Goal: Information Seeking & Learning: Learn about a topic

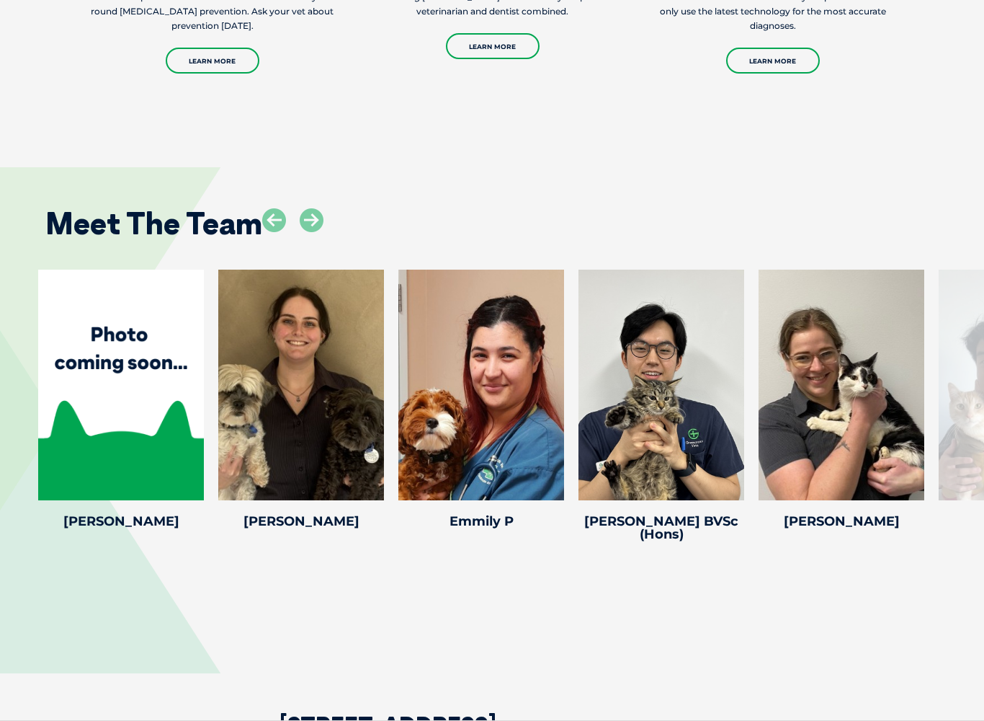
scroll to position [2920, 0]
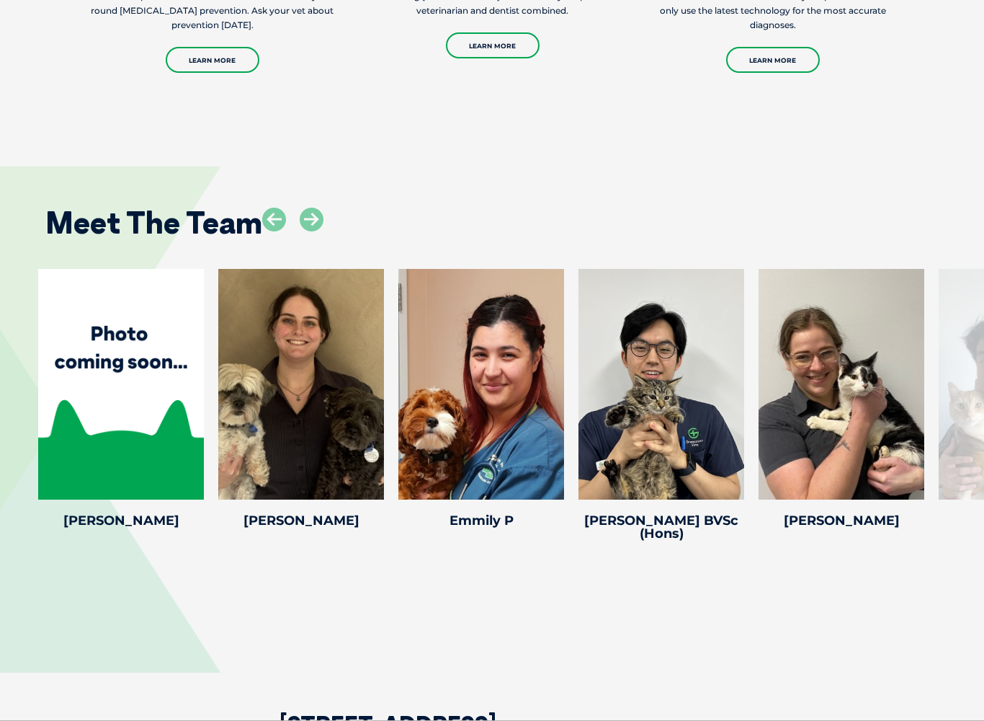
click at [318, 208] on icon at bounding box center [312, 220] width 24 height 24
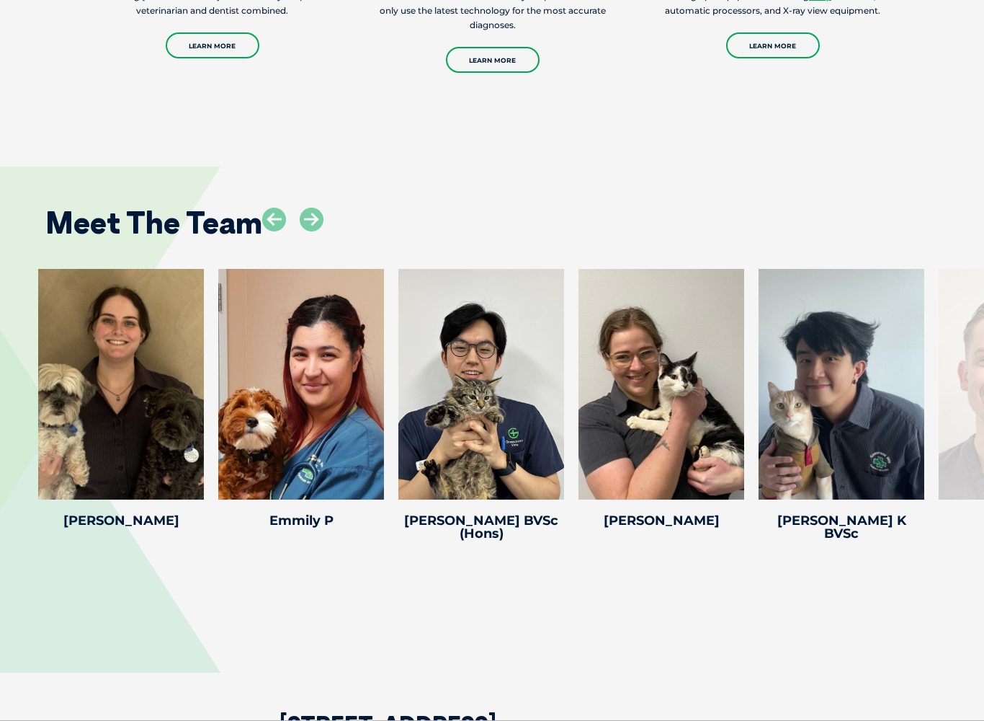
click at [321, 208] on icon at bounding box center [312, 220] width 24 height 24
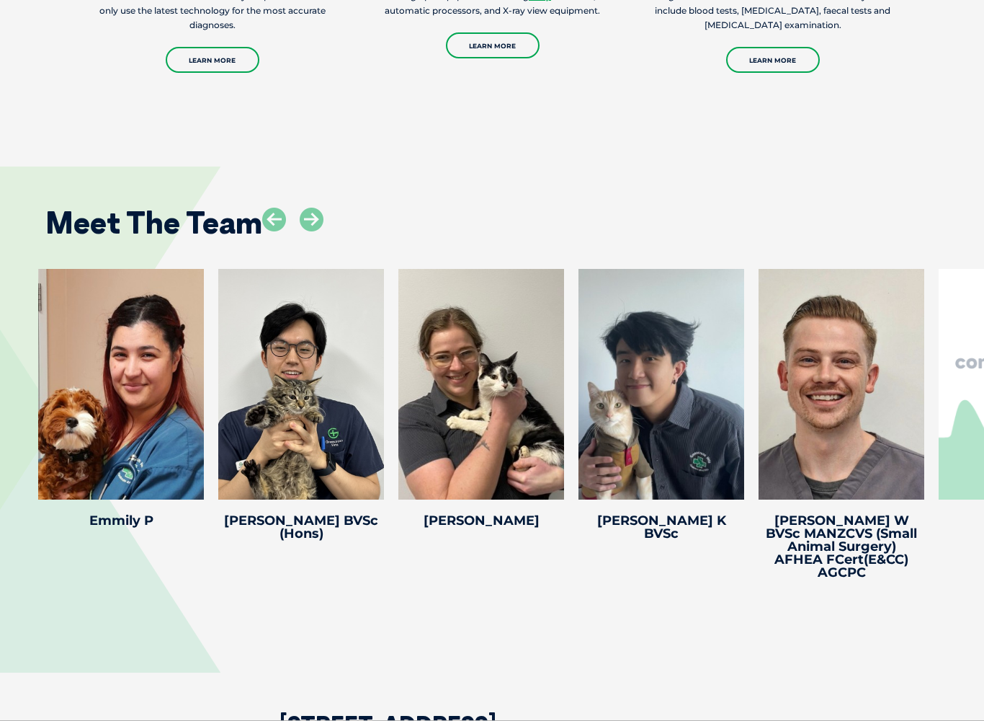
click at [312, 208] on icon at bounding box center [312, 220] width 24 height 24
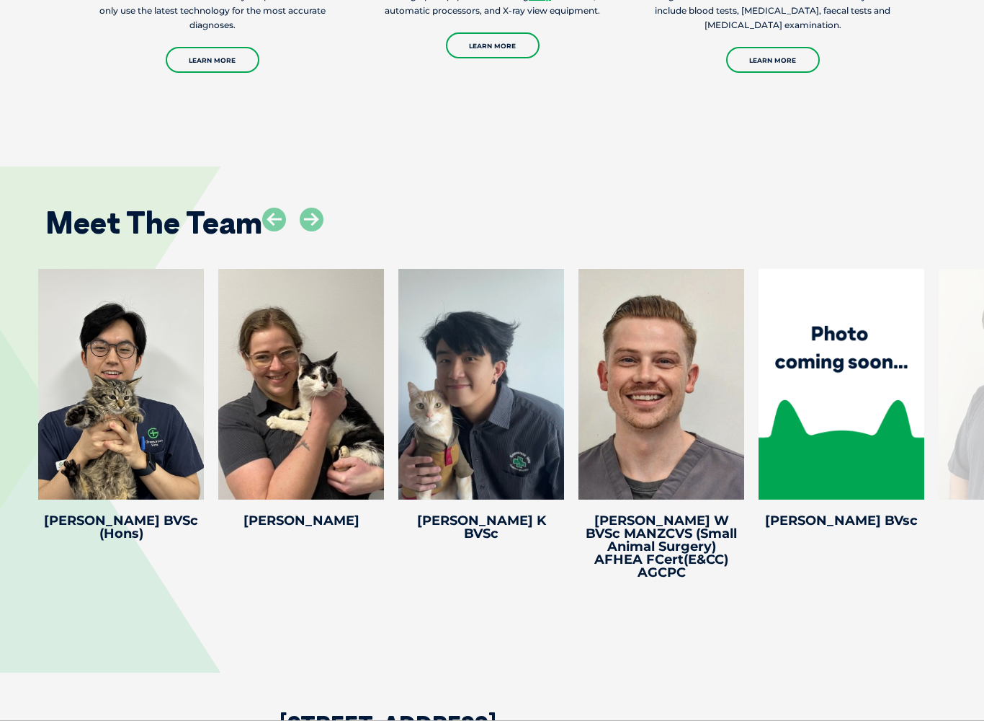
click at [311, 208] on icon at bounding box center [312, 220] width 24 height 24
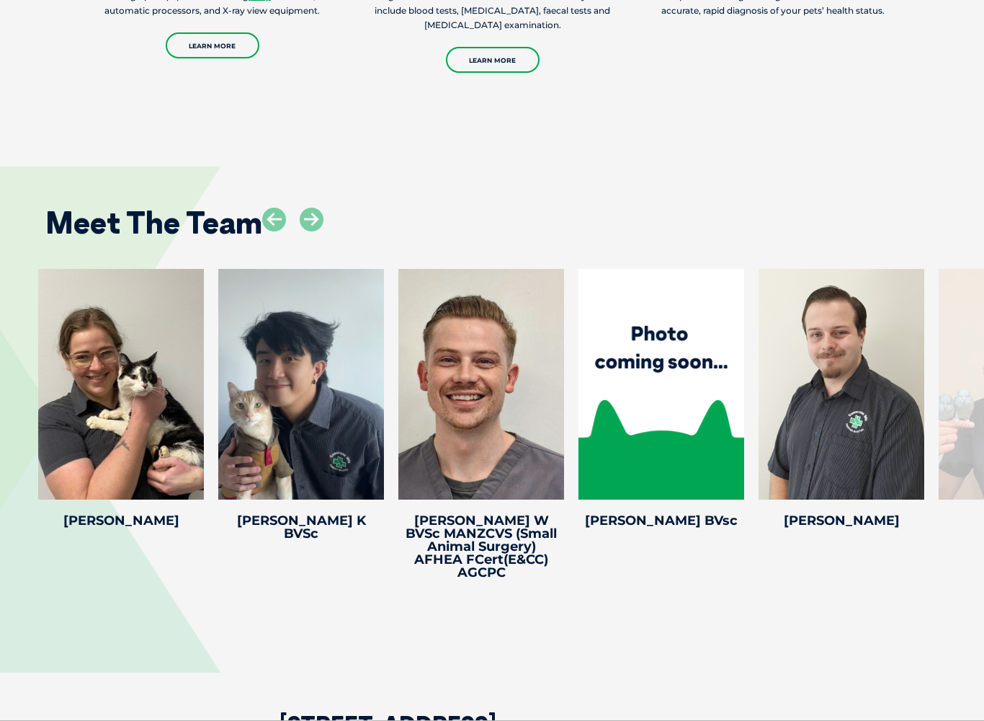
click at [750, 466] on icon at bounding box center [736, 490] width 48 height 48
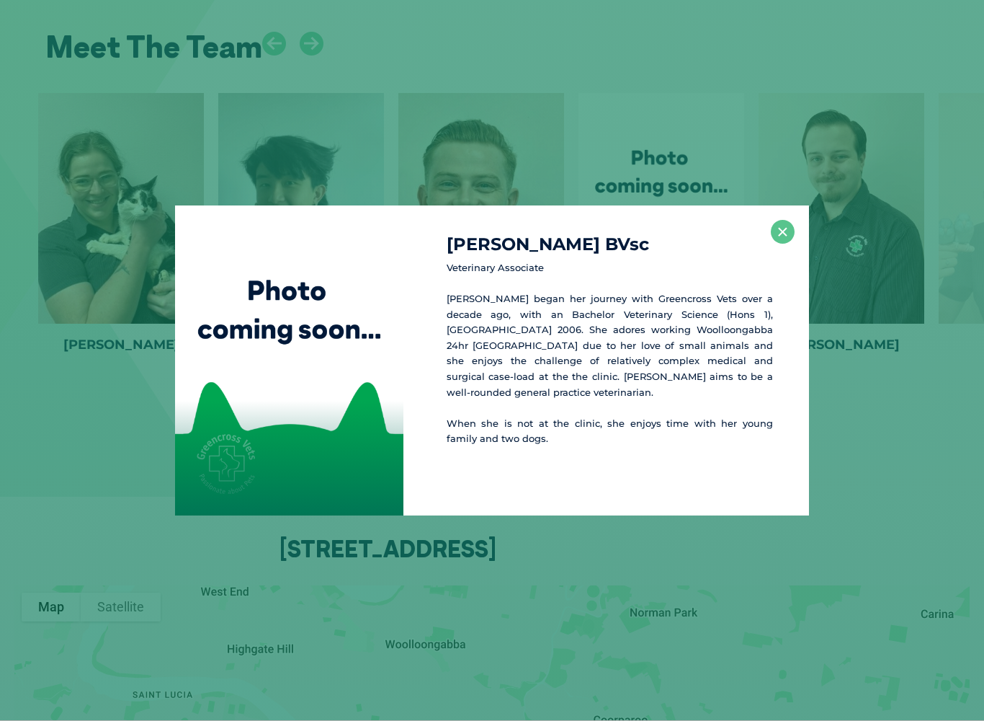
scroll to position [3098, 0]
click at [773, 234] on button "×" at bounding box center [783, 232] width 24 height 24
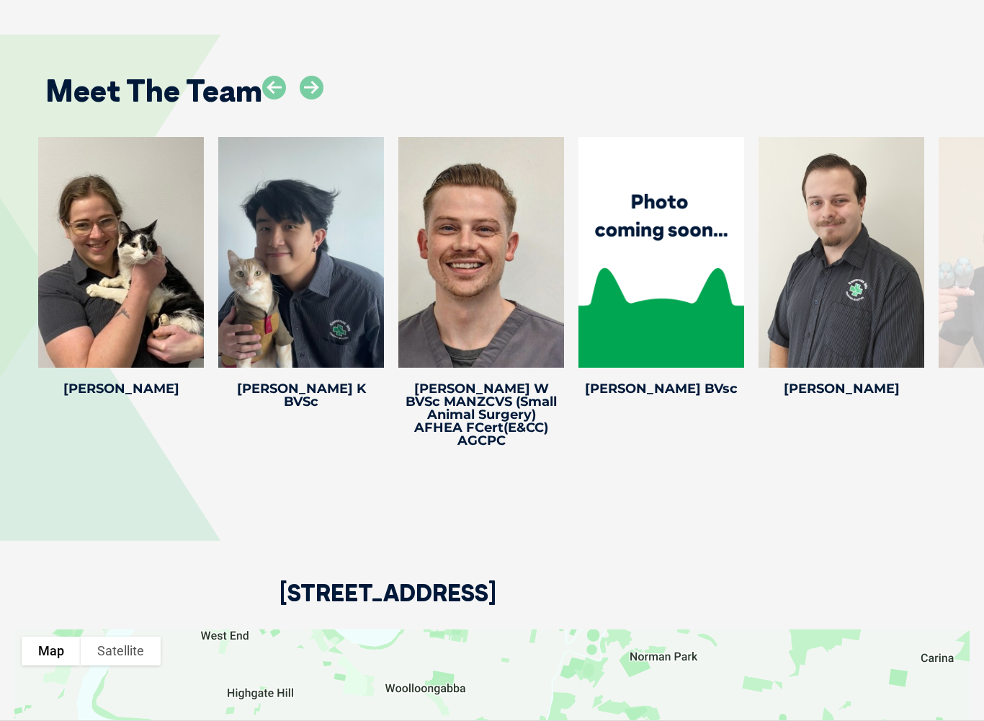
scroll to position [2962, 0]
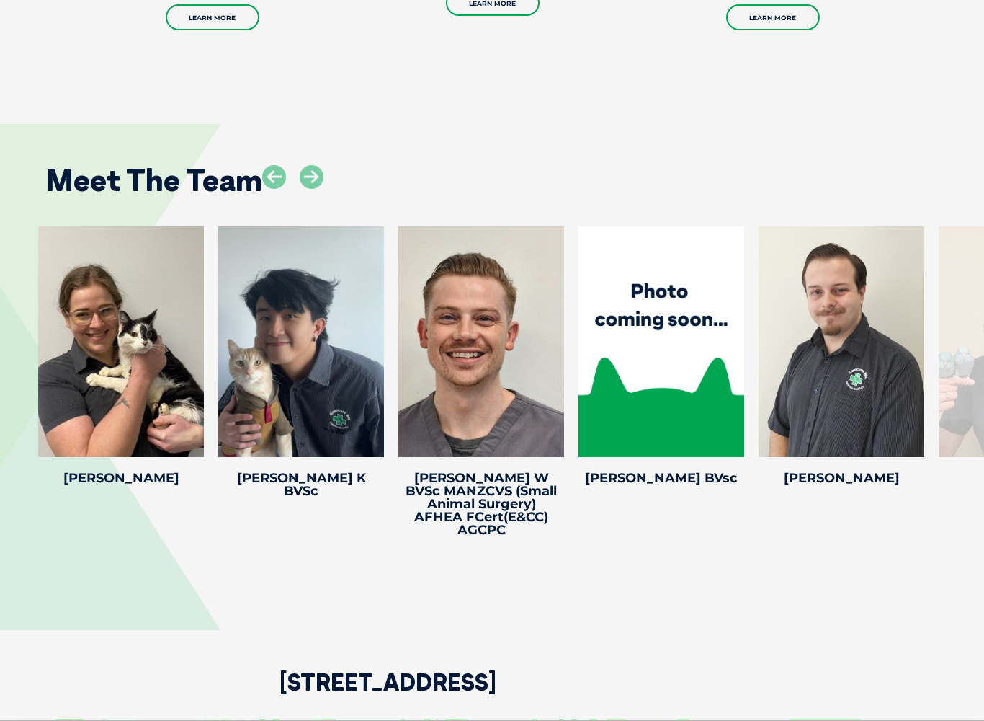
click at [915, 424] on icon at bounding box center [916, 448] width 48 height 48
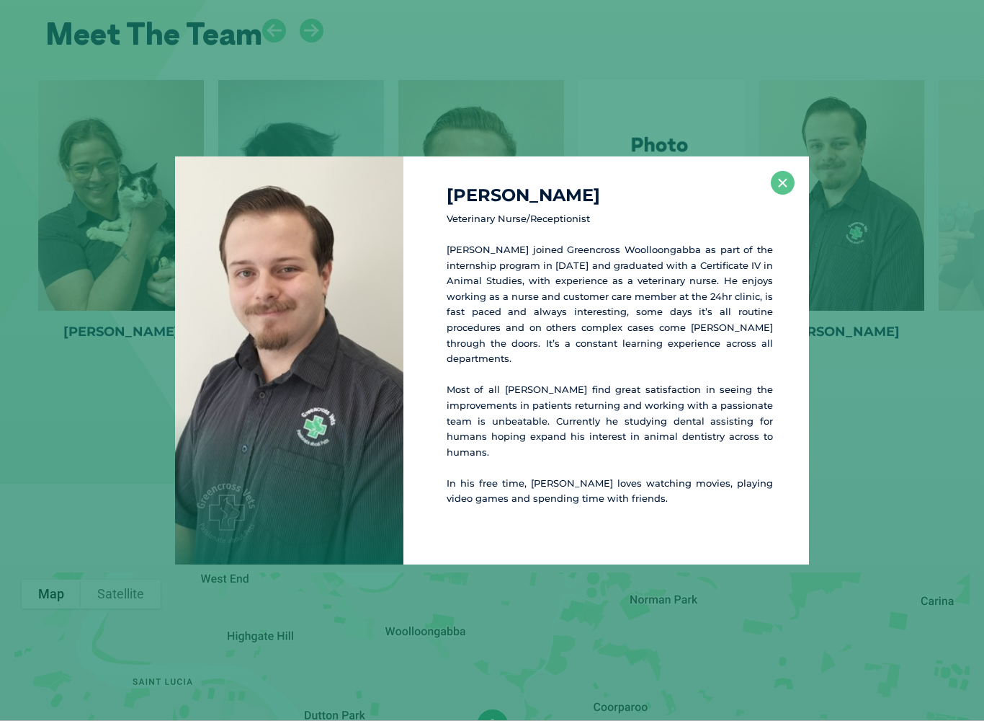
scroll to position [3110, 0]
click at [114, 283] on div "Harrison C Veterinary Nurse/Receptionist Harrison joined Greencross Woolloongab…" at bounding box center [492, 360] width 973 height 408
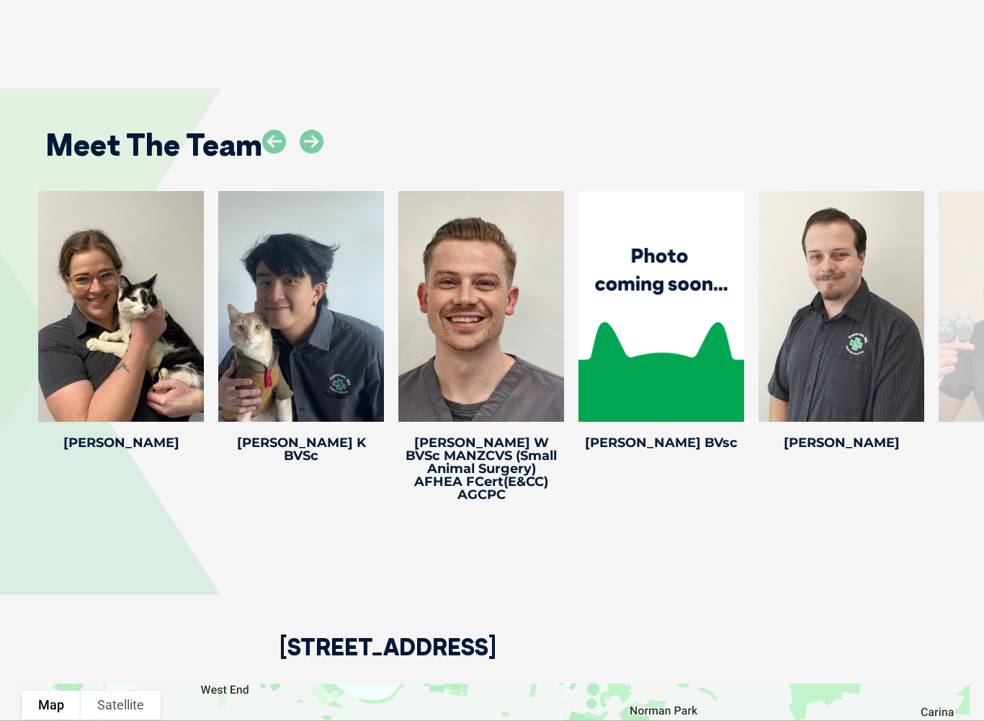
scroll to position [2996, 0]
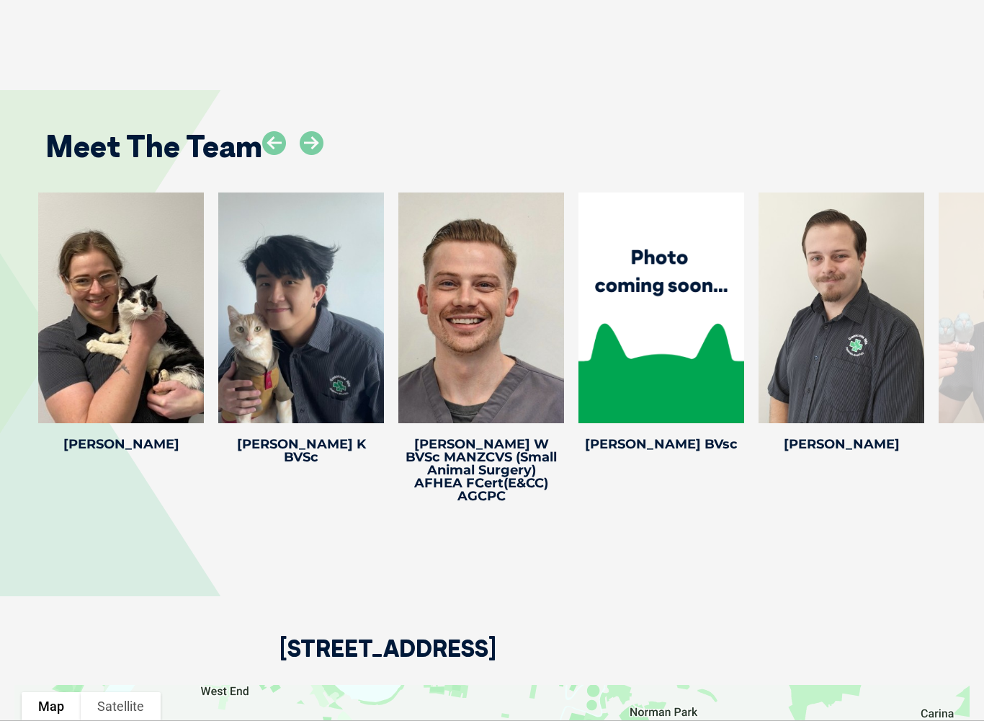
click at [312, 131] on icon at bounding box center [312, 143] width 24 height 24
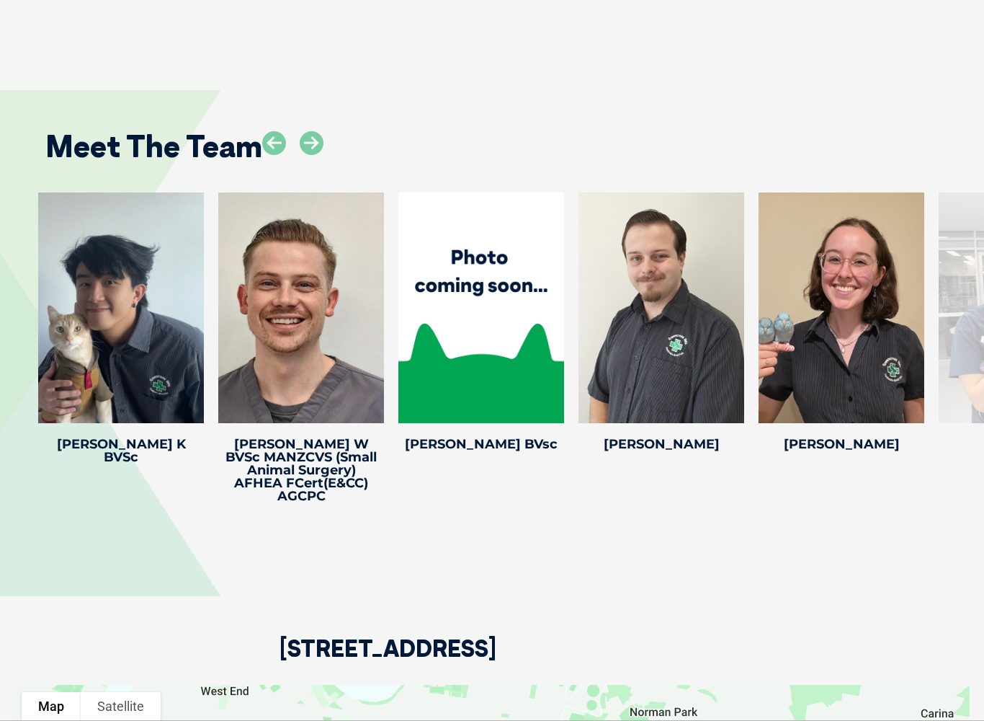
click at [323, 131] on icon at bounding box center [312, 143] width 24 height 24
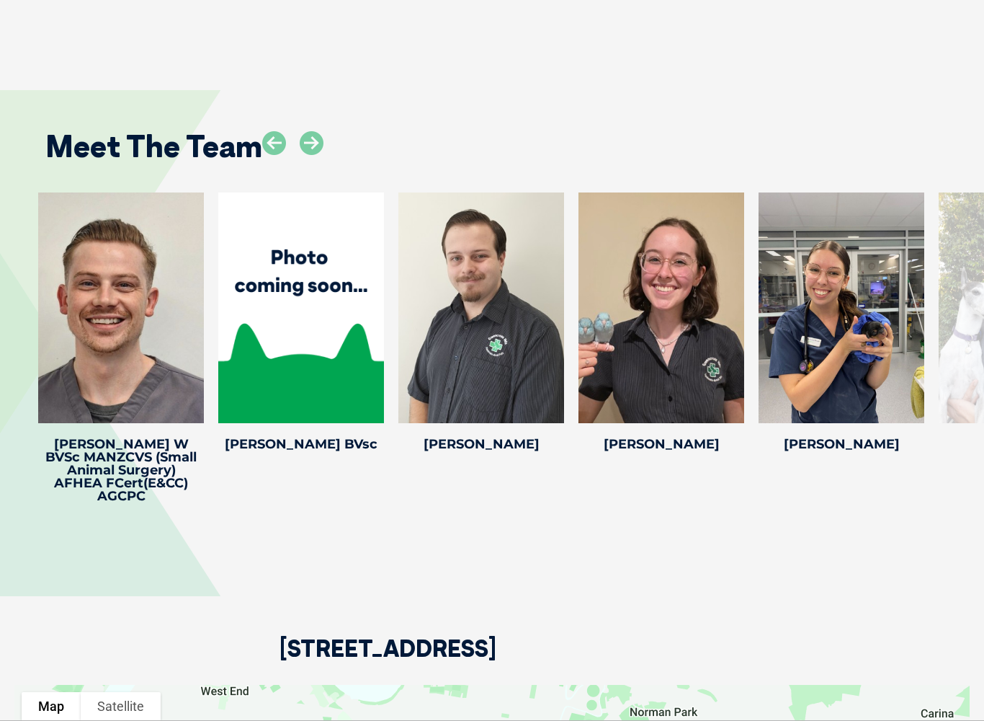
click at [315, 131] on icon at bounding box center [312, 143] width 24 height 24
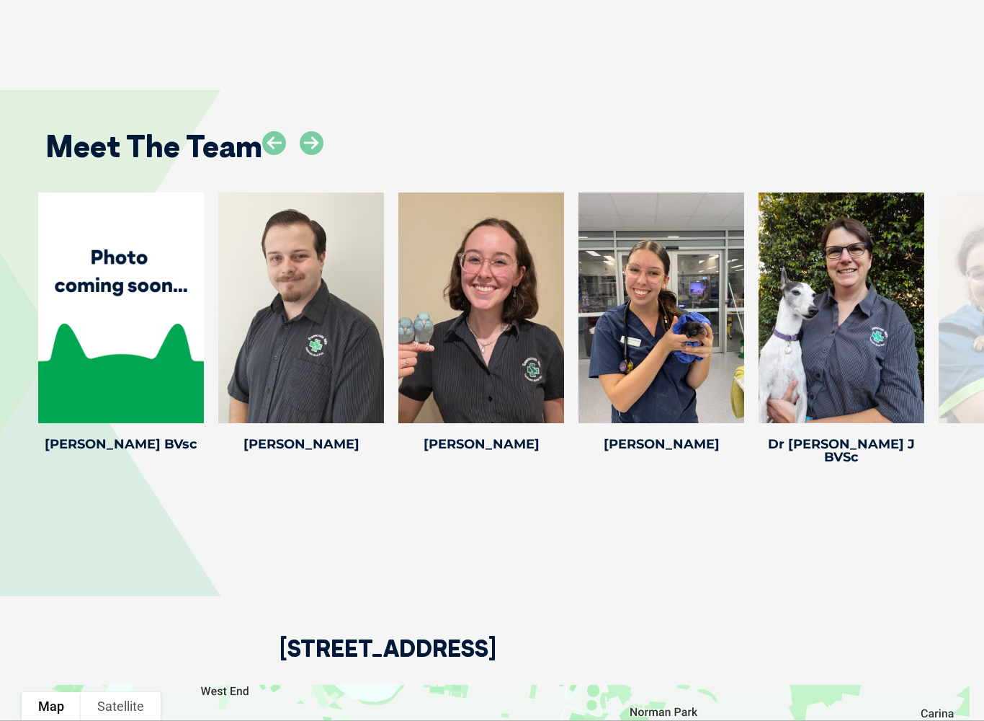
click at [733, 390] on icon at bounding box center [736, 414] width 48 height 48
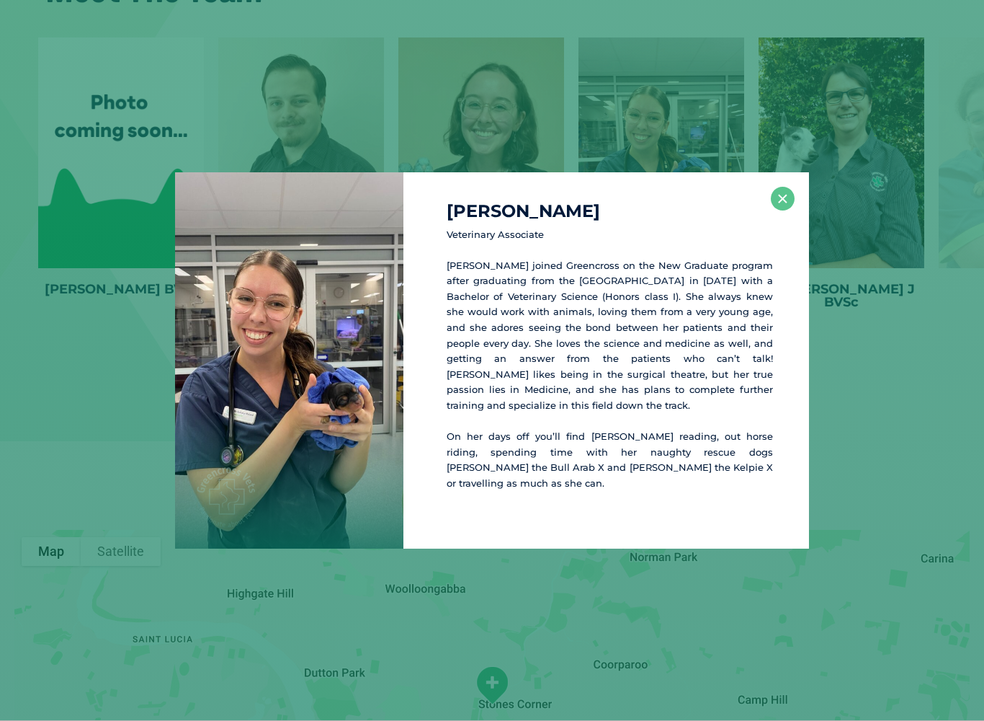
scroll to position [3156, 0]
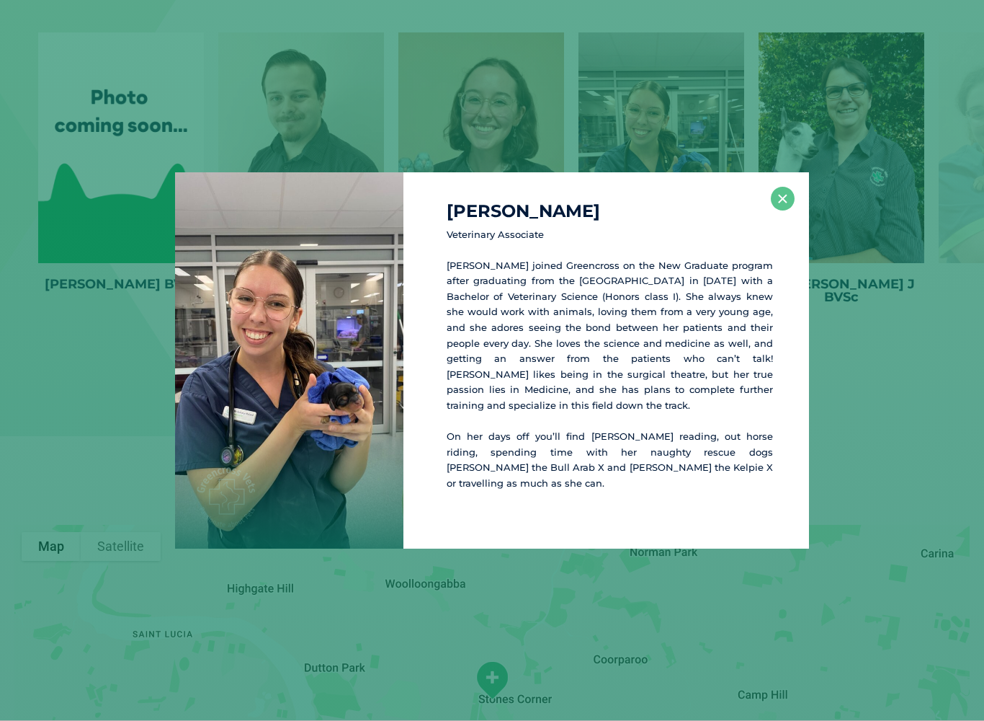
click at [781, 210] on button "×" at bounding box center [783, 199] width 24 height 24
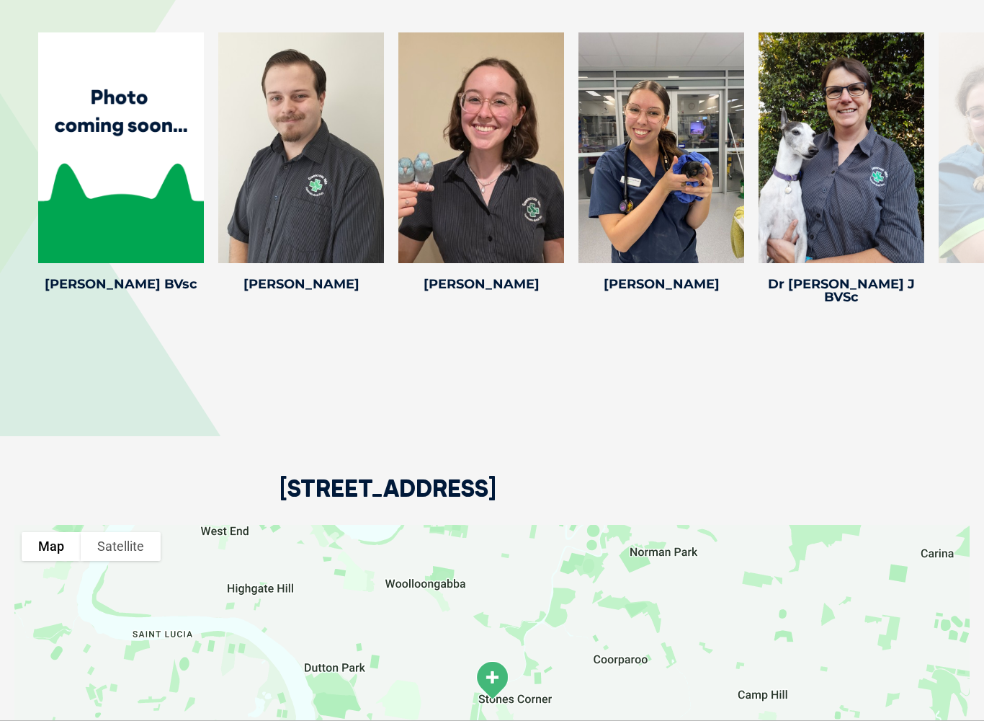
click at [858, 182] on div at bounding box center [842, 147] width 166 height 231
click at [910, 230] on icon at bounding box center [916, 254] width 48 height 48
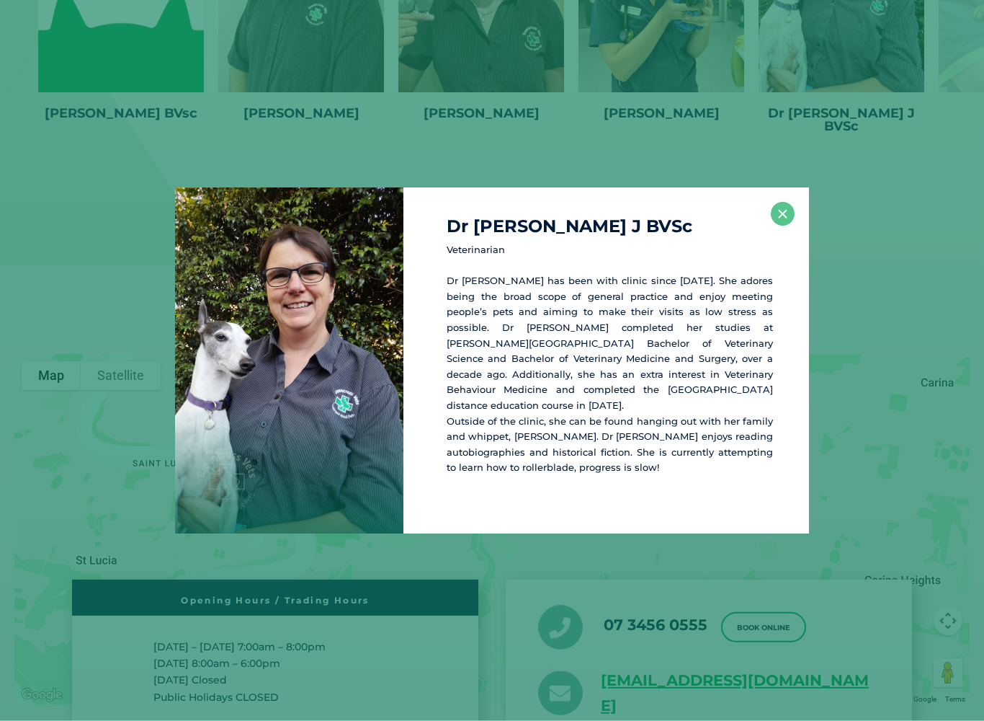
scroll to position [3328, 0]
click at [592, 109] on div "Dr Jacqui J BVSc Veterinarian Dr Jacqui has been with clinic since 2022. She ad…" at bounding box center [492, 360] width 984 height 721
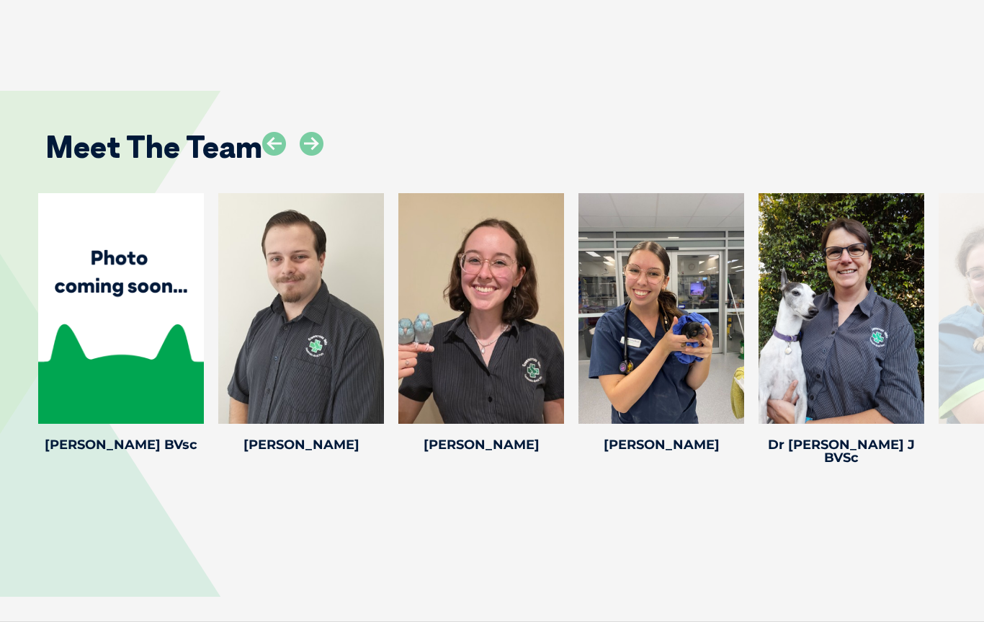
scroll to position [2896, 0]
click at [312, 132] on icon at bounding box center [312, 144] width 24 height 24
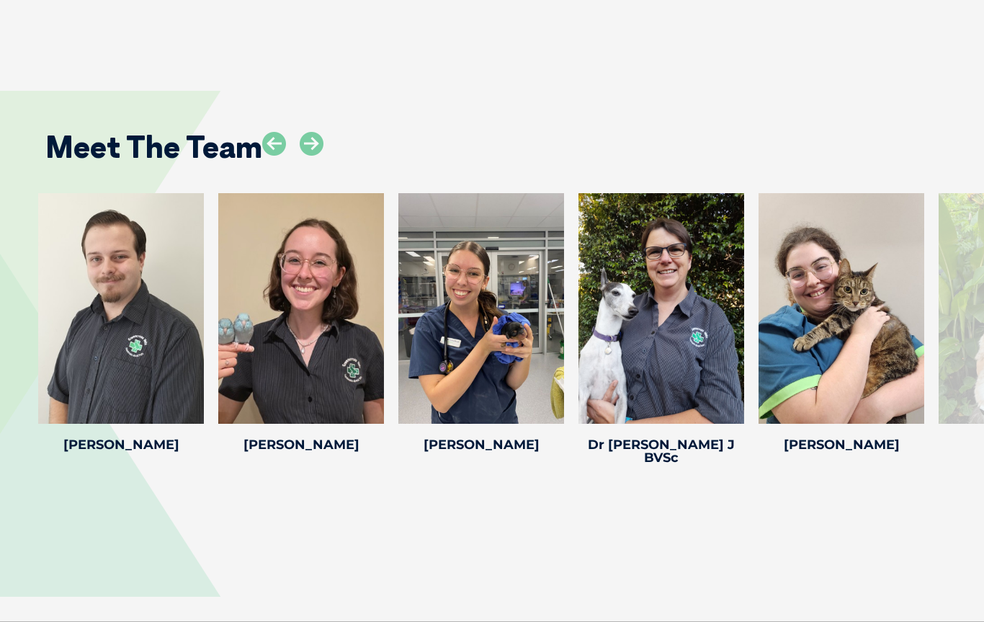
click at [316, 132] on icon at bounding box center [312, 144] width 24 height 24
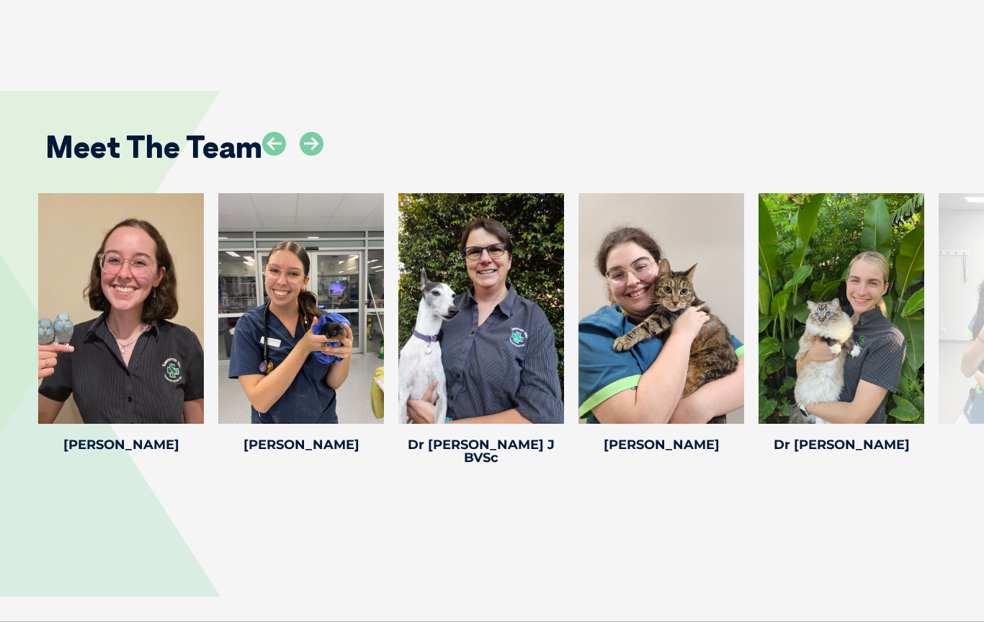
click at [311, 132] on icon at bounding box center [312, 144] width 24 height 24
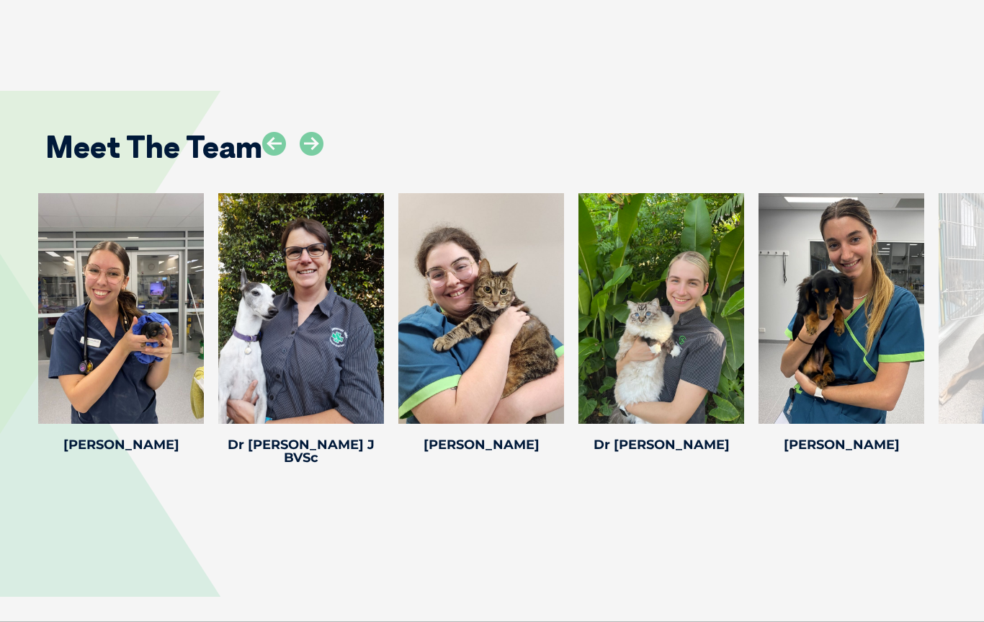
click at [729, 391] on icon at bounding box center [736, 415] width 48 height 48
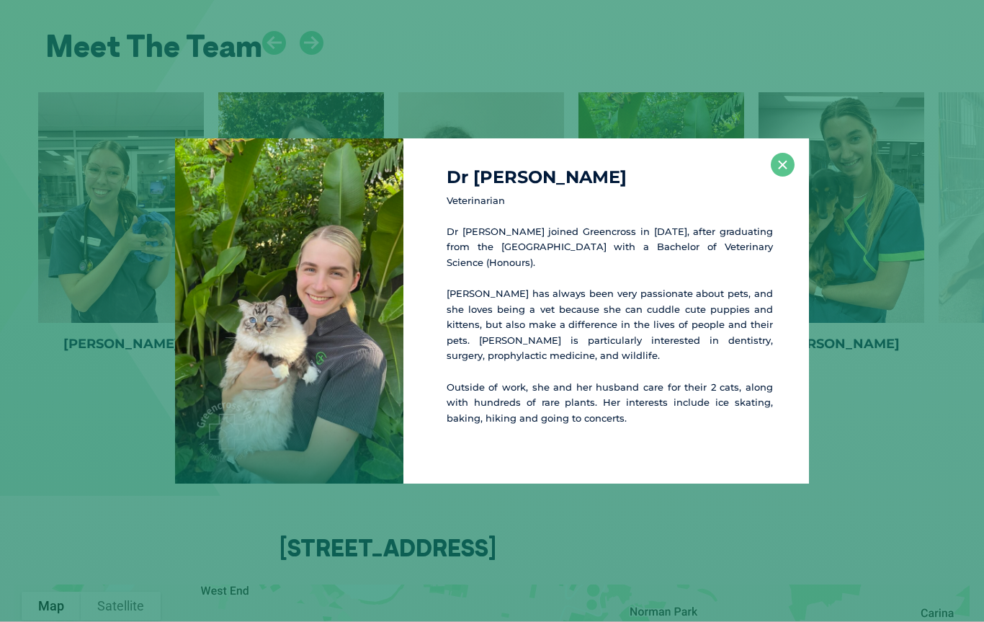
scroll to position [3013, 0]
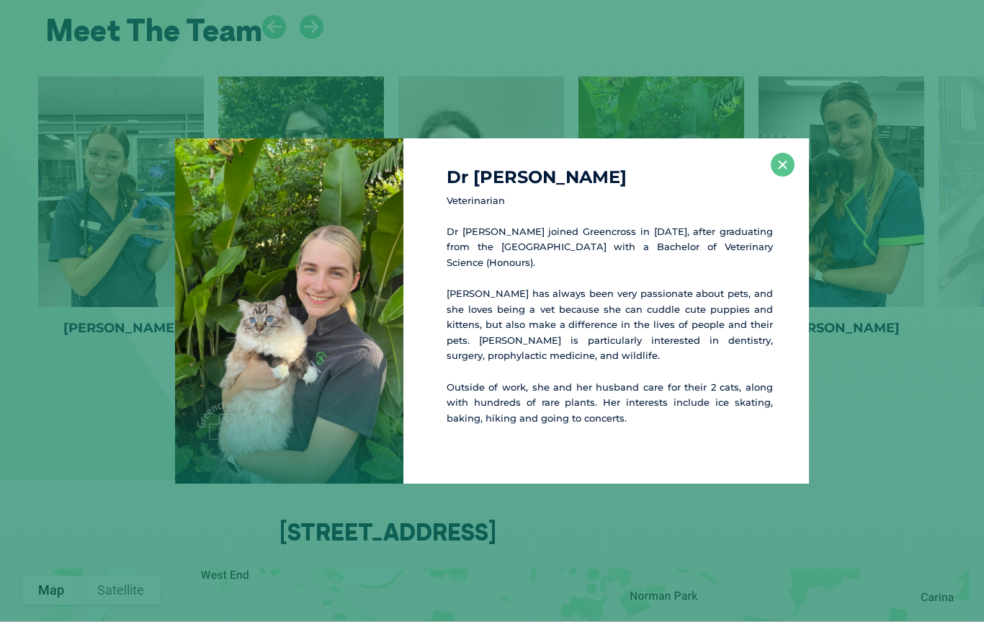
click at [91, 248] on div "Dr Sarah M Veterinarian Dr Sarah joined Greencross in 2023, after graduating fr…" at bounding box center [492, 311] width 973 height 346
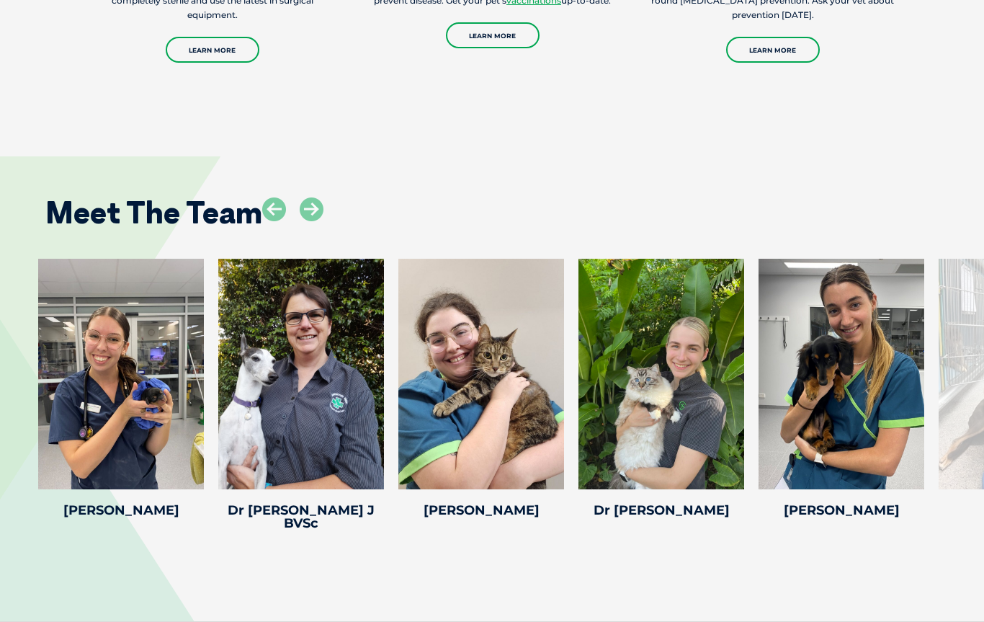
scroll to position [2831, 0]
click at [308, 197] on icon at bounding box center [312, 209] width 24 height 24
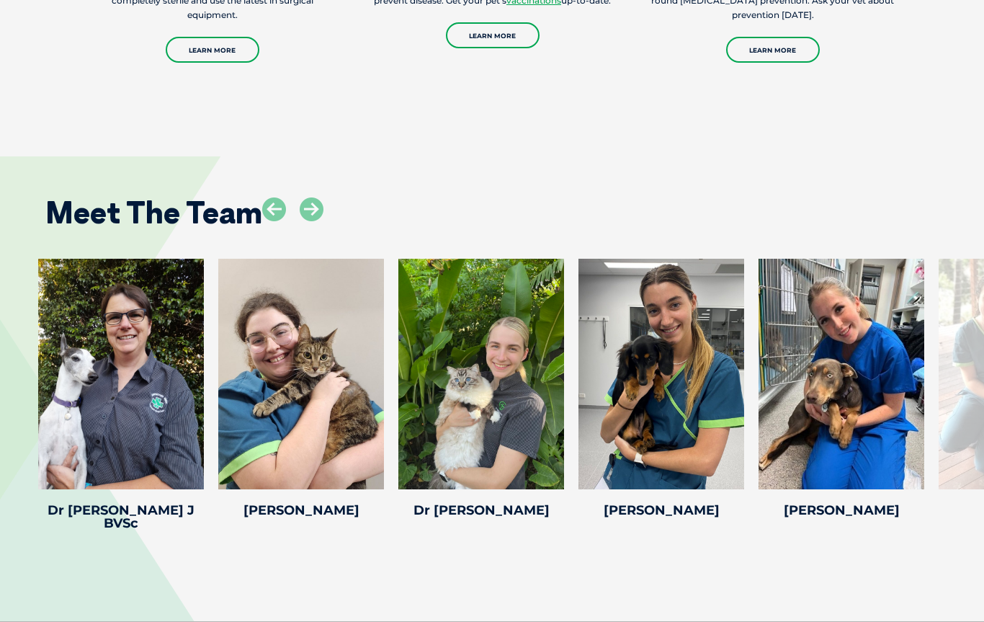
click at [323, 197] on icon at bounding box center [312, 209] width 24 height 24
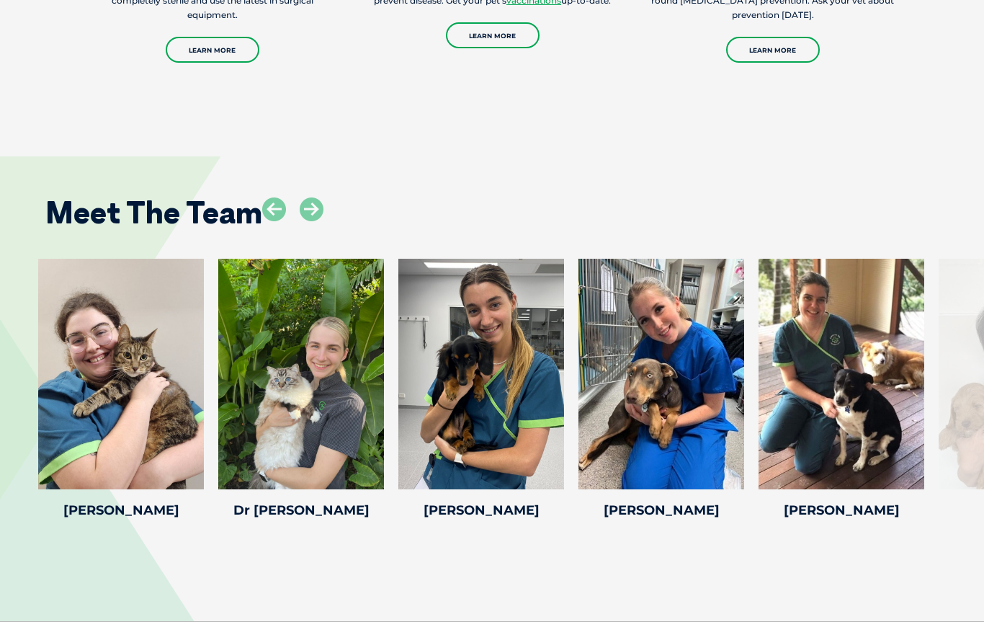
click at [321, 197] on icon at bounding box center [312, 209] width 24 height 24
click at [324, 197] on icon at bounding box center [312, 209] width 24 height 24
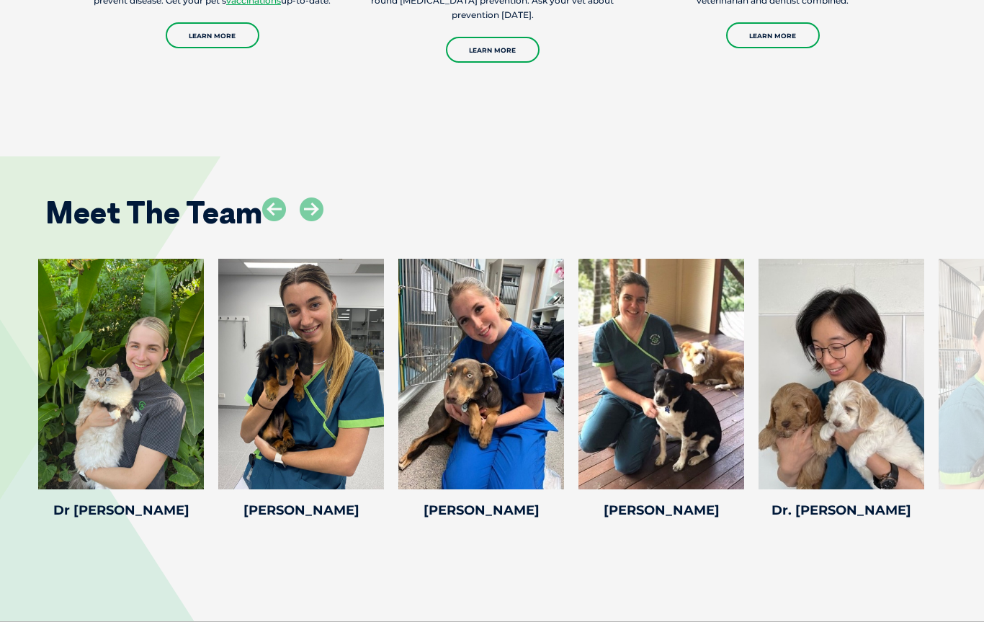
click at [322, 197] on icon at bounding box center [312, 209] width 24 height 24
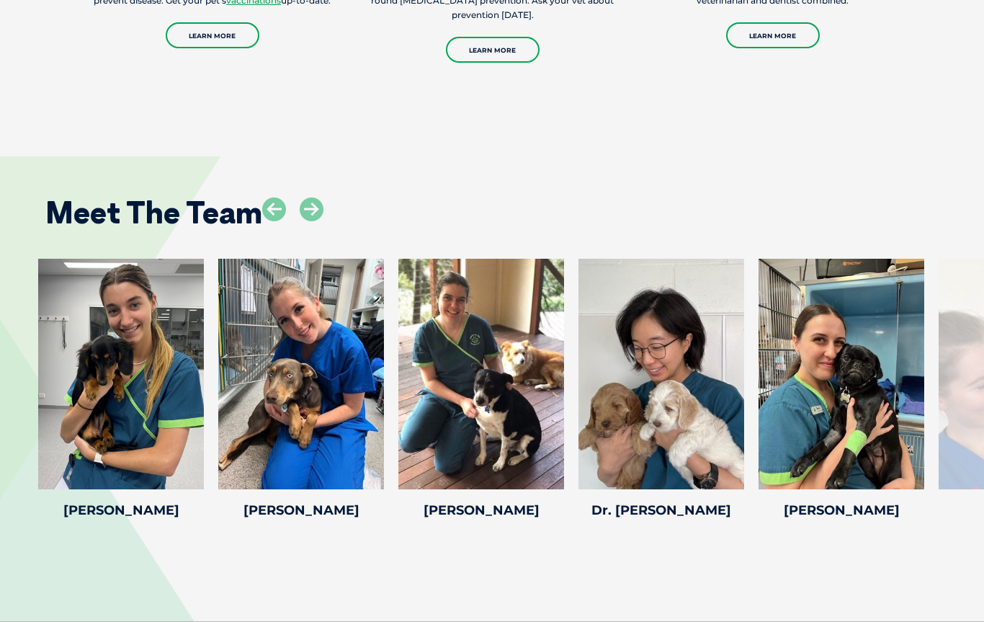
click at [321, 197] on icon at bounding box center [312, 209] width 24 height 24
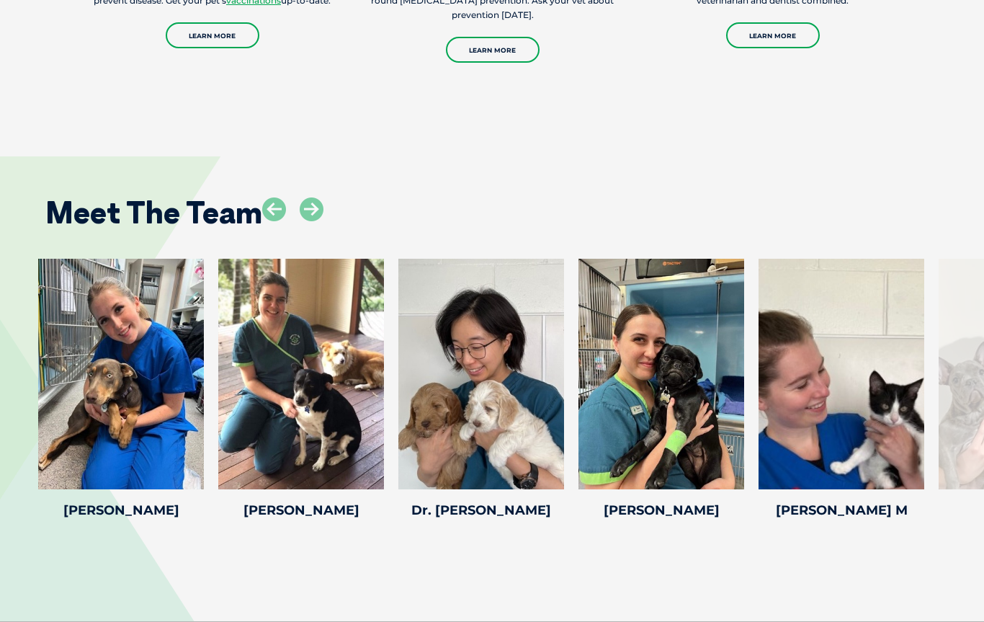
click at [564, 456] on icon at bounding box center [556, 480] width 48 height 48
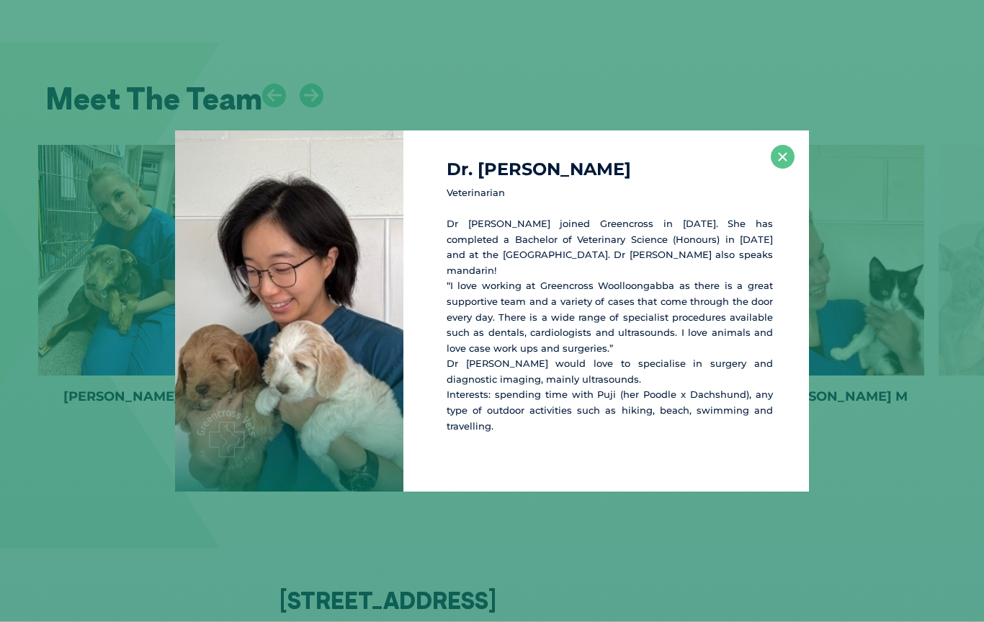
scroll to position [2948, 0]
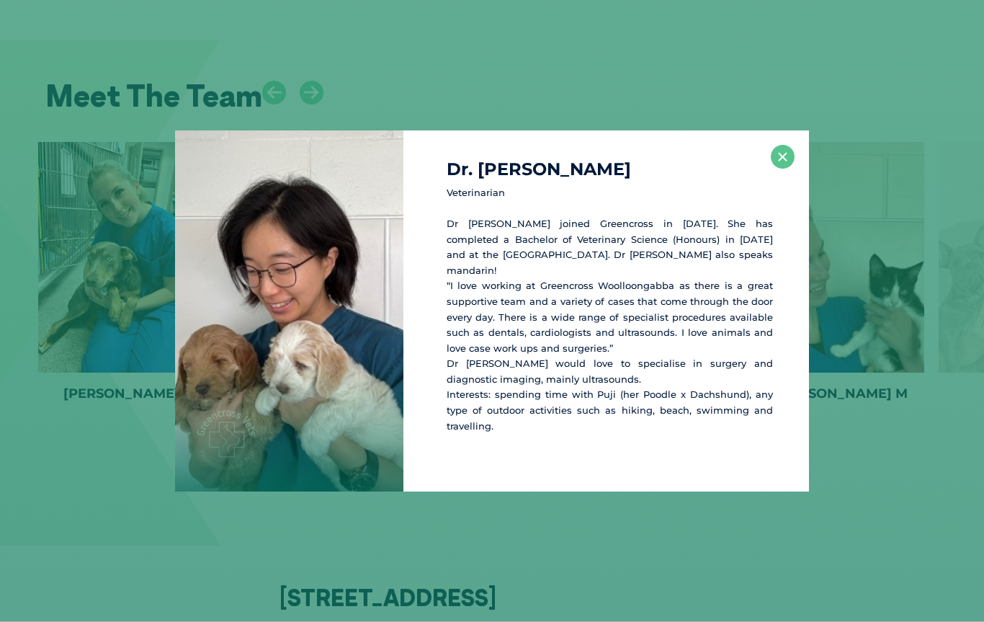
click at [74, 379] on div "Dr. Joanna Y Veterinarian Dr Joanna joined Greencross in 2021. She has complete…" at bounding box center [492, 310] width 973 height 361
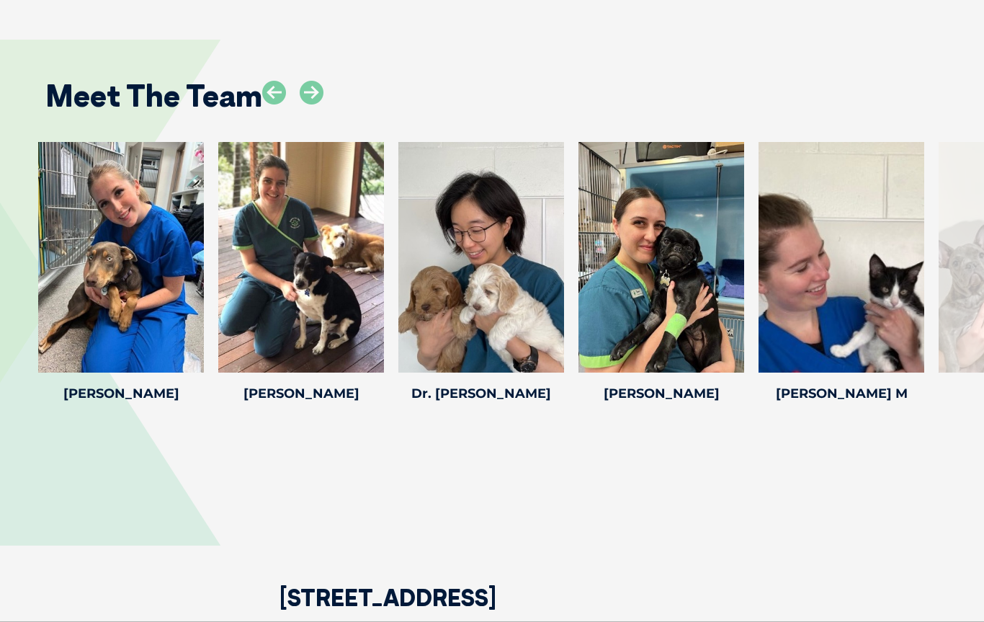
click at [321, 81] on icon at bounding box center [312, 93] width 24 height 24
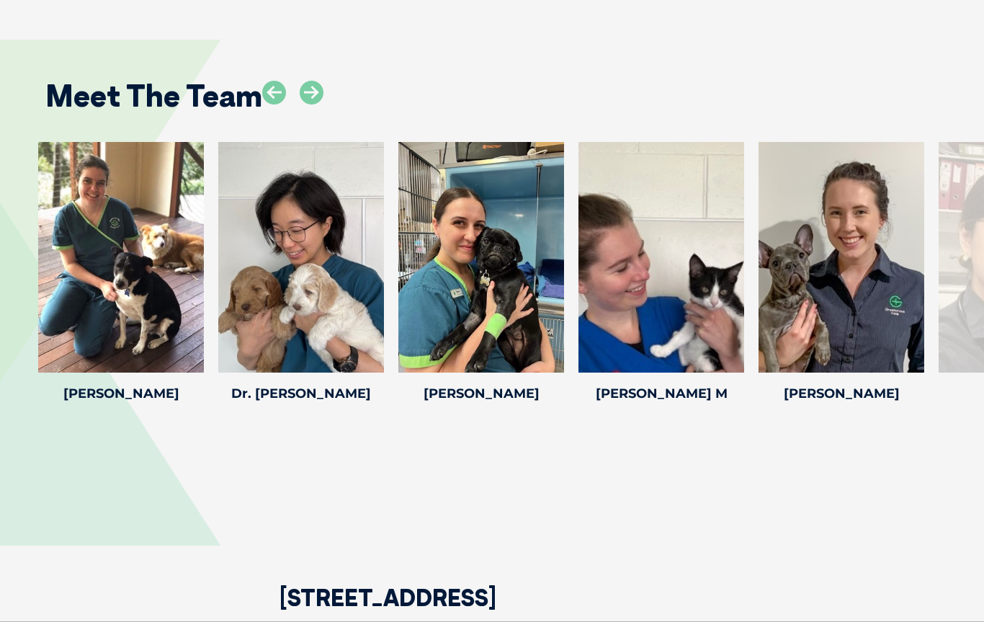
click at [323, 81] on icon at bounding box center [312, 93] width 24 height 24
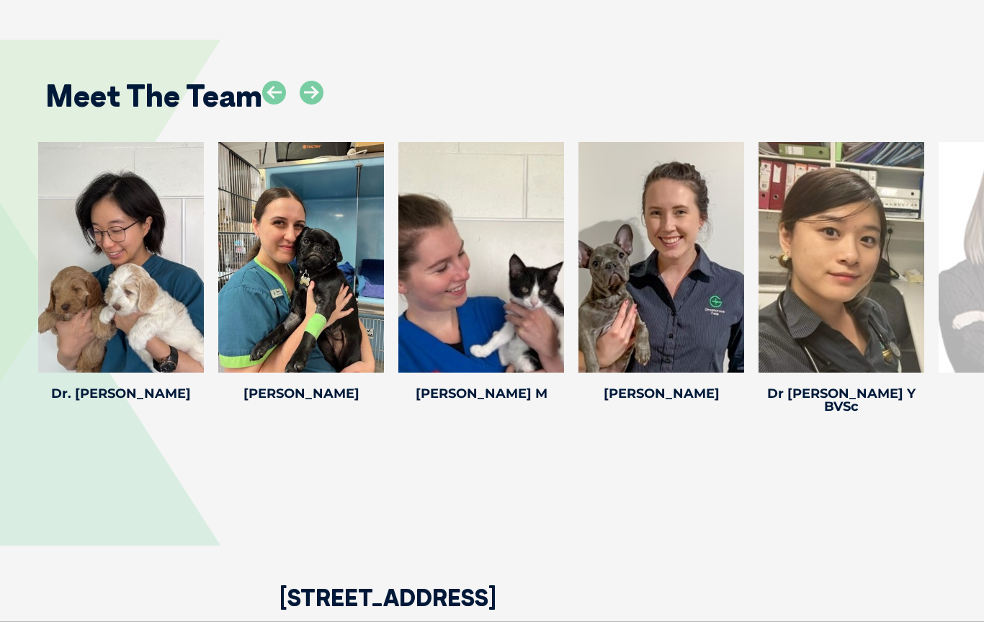
click at [317, 81] on icon at bounding box center [312, 93] width 24 height 24
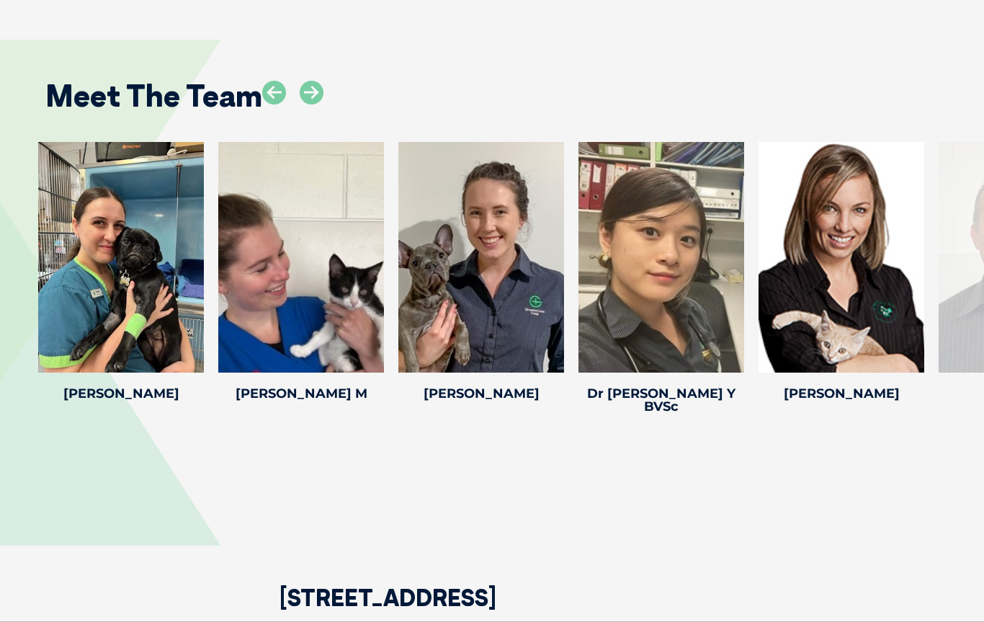
click at [323, 81] on icon at bounding box center [312, 93] width 24 height 24
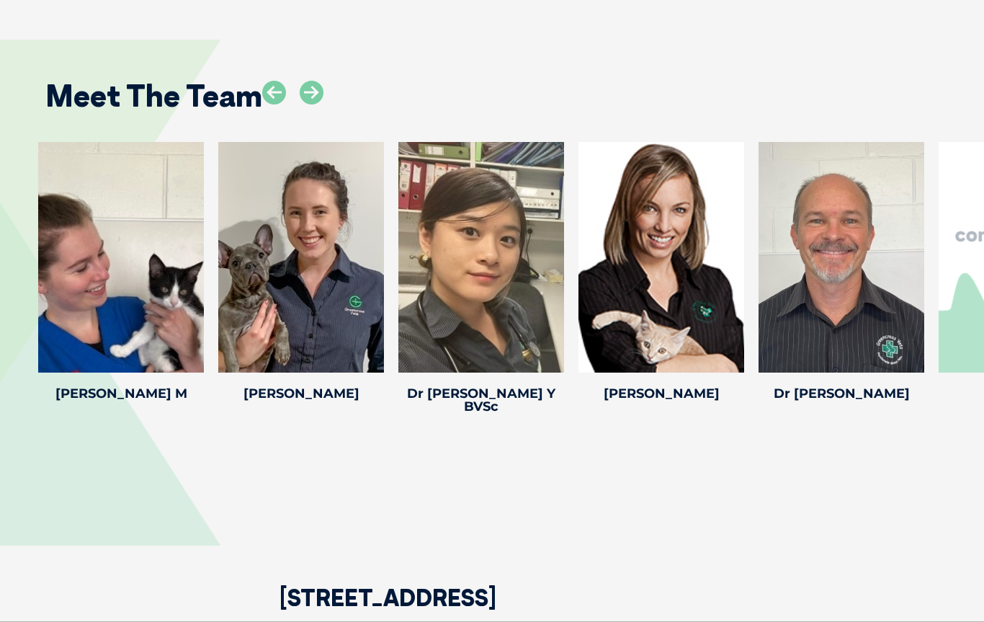
click at [551, 339] on icon at bounding box center [556, 363] width 48 height 48
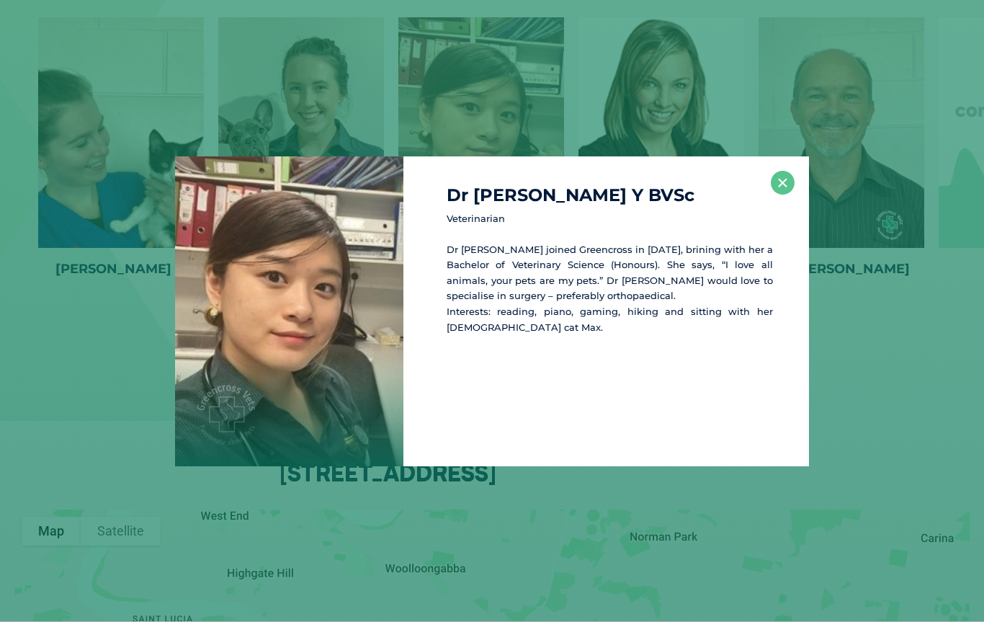
scroll to position [3077, 0]
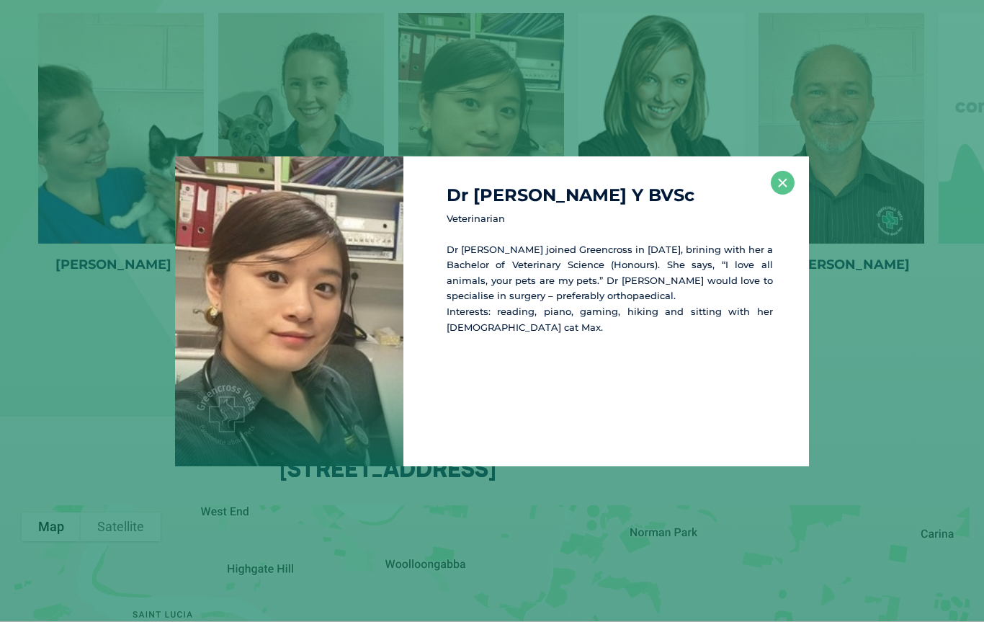
click at [877, 319] on div "Dr Hedi Y BVSc Veterinarian Dr Hedi joined Greencross in 2018, brining with her…" at bounding box center [492, 311] width 973 height 310
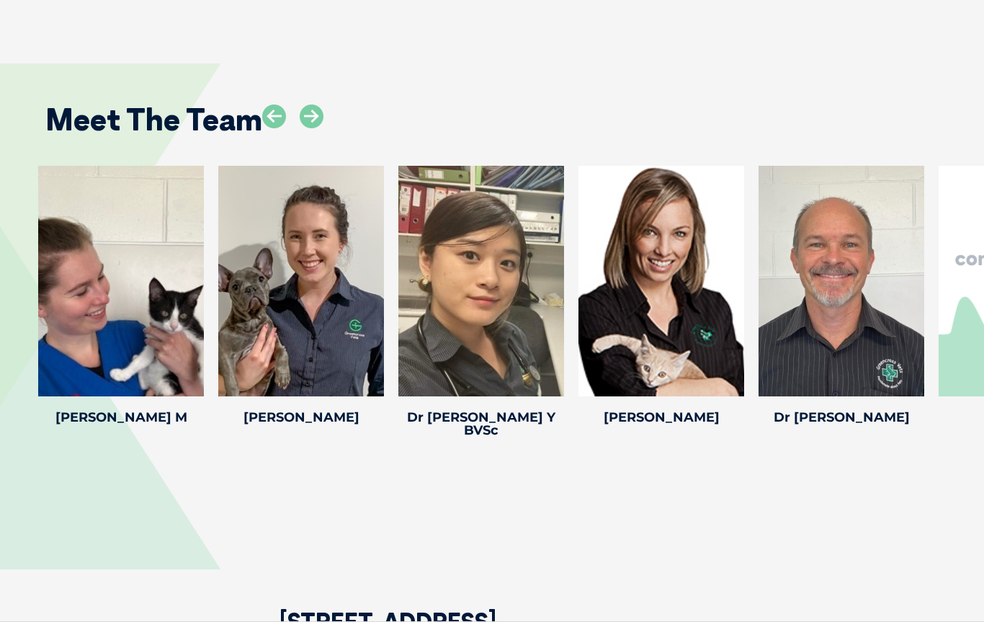
scroll to position [2923, 0]
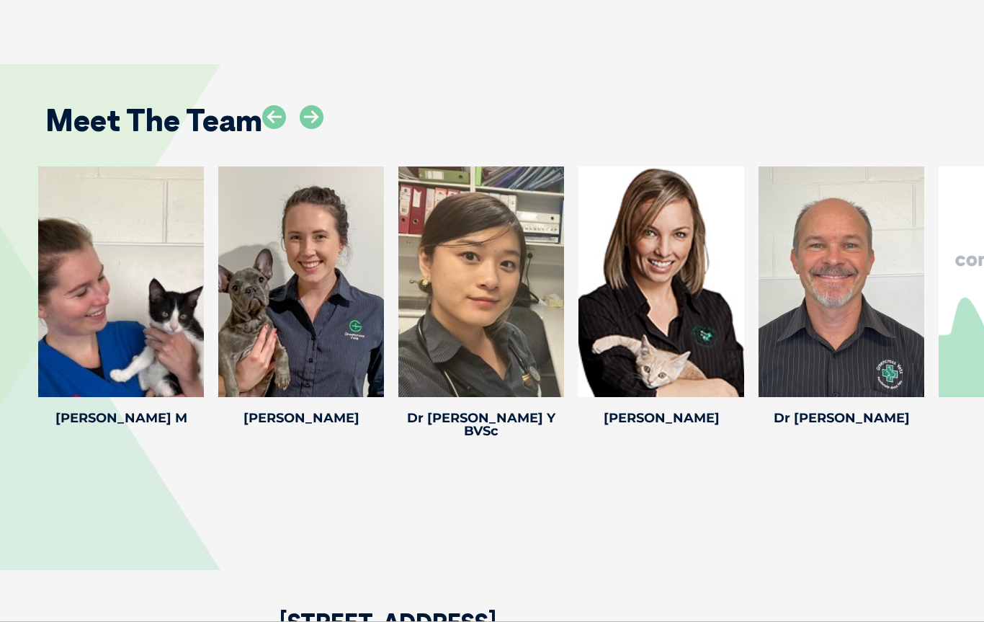
click at [726, 364] on icon at bounding box center [736, 388] width 48 height 48
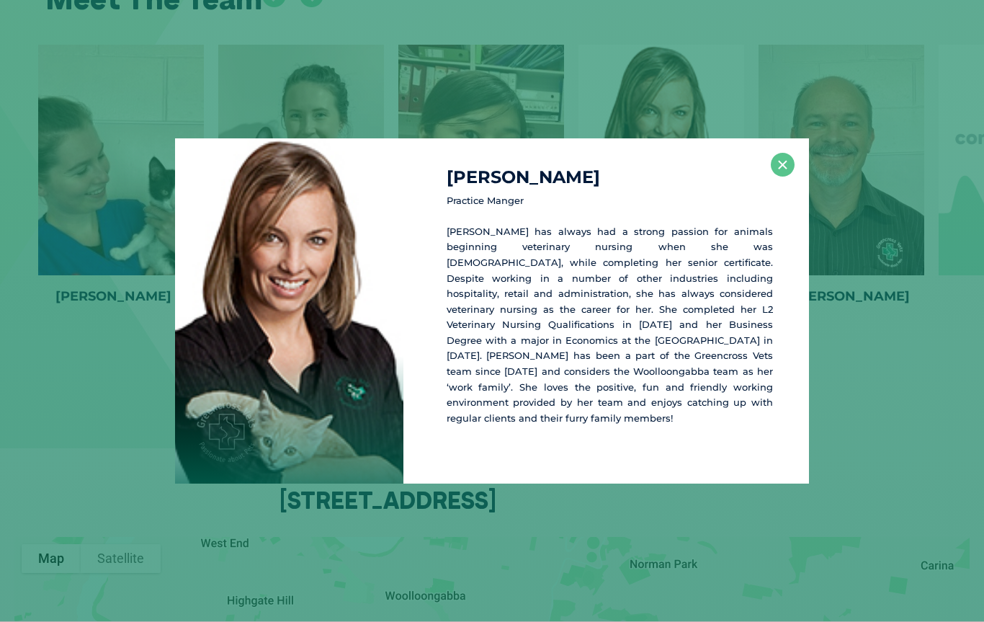
scroll to position [3046, 0]
click at [912, 306] on div "Megan C Practice Manger Megan has always had a strong passion for animals begin…" at bounding box center [492, 311] width 973 height 346
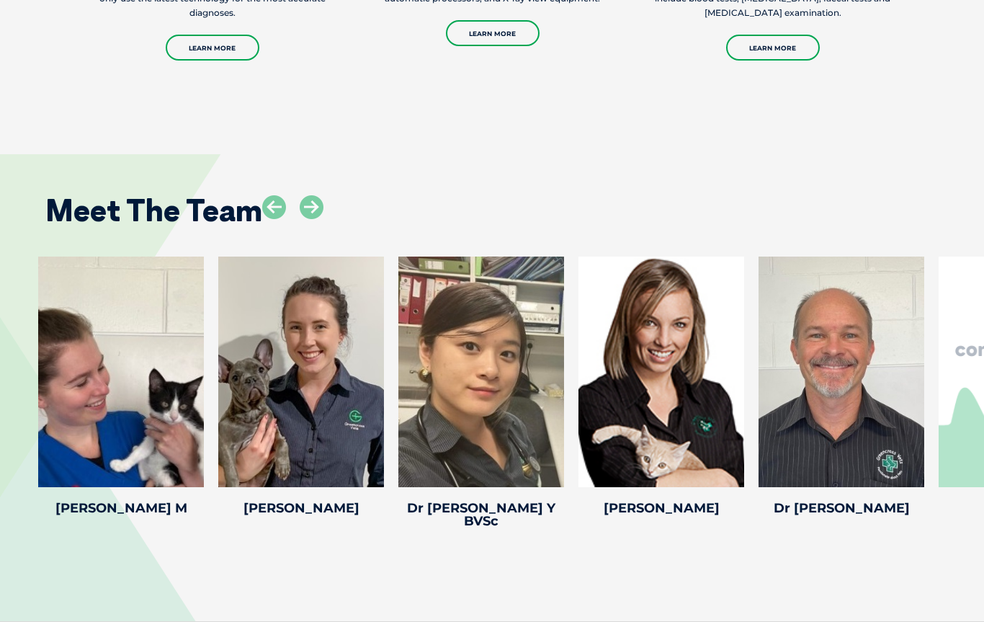
scroll to position [2833, 0]
click at [308, 195] on icon at bounding box center [312, 207] width 24 height 24
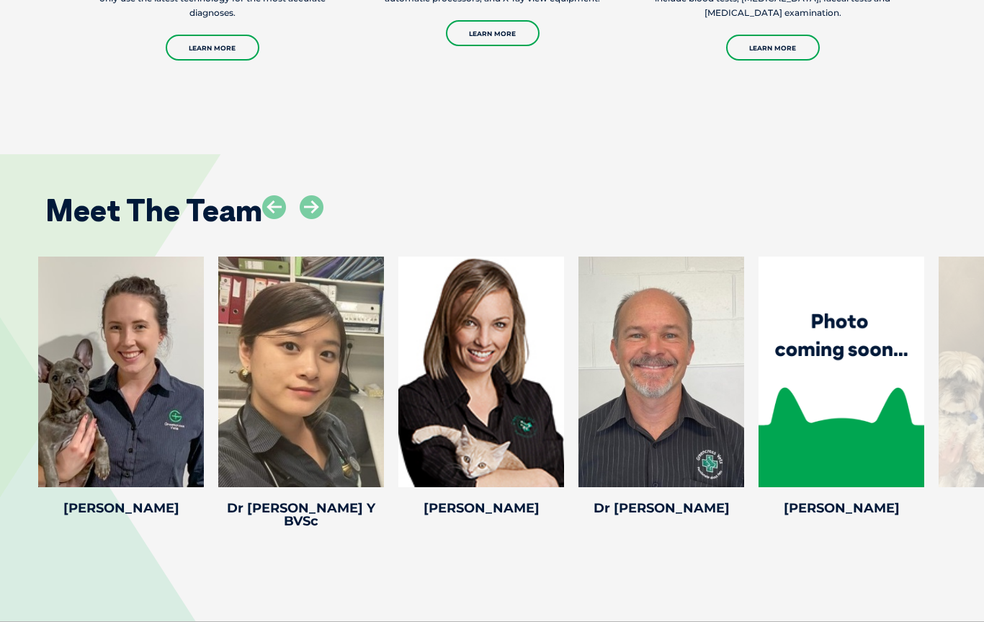
click at [319, 195] on icon at bounding box center [312, 207] width 24 height 24
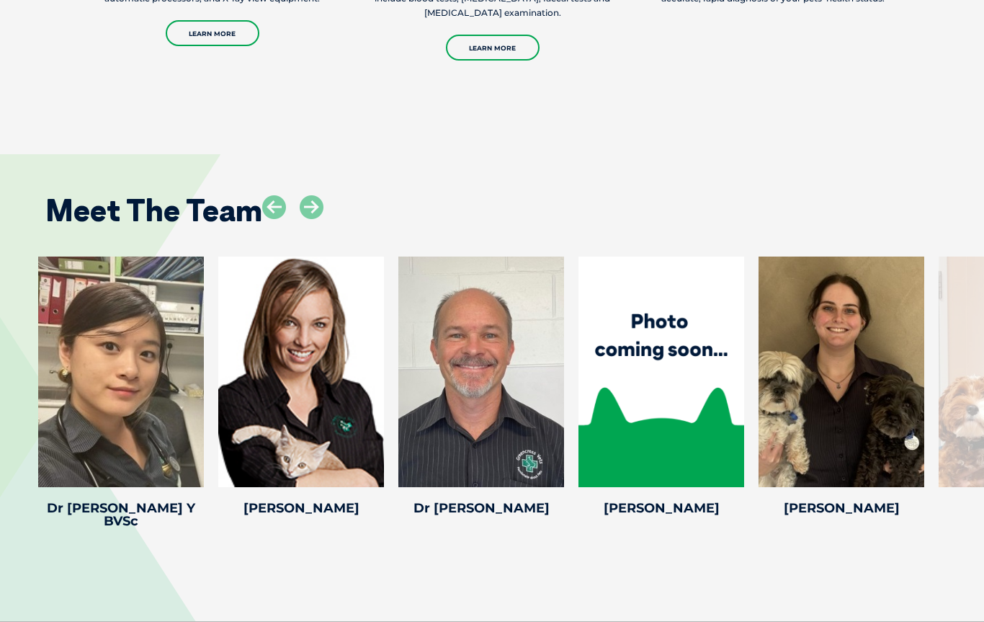
click at [550, 454] on icon at bounding box center [556, 478] width 48 height 48
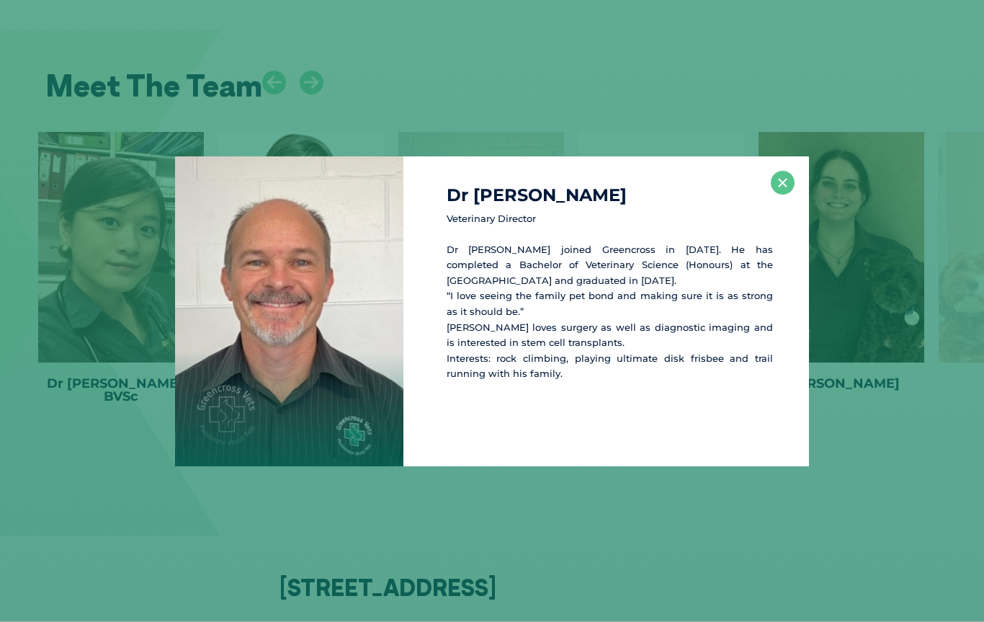
scroll to position [2962, 0]
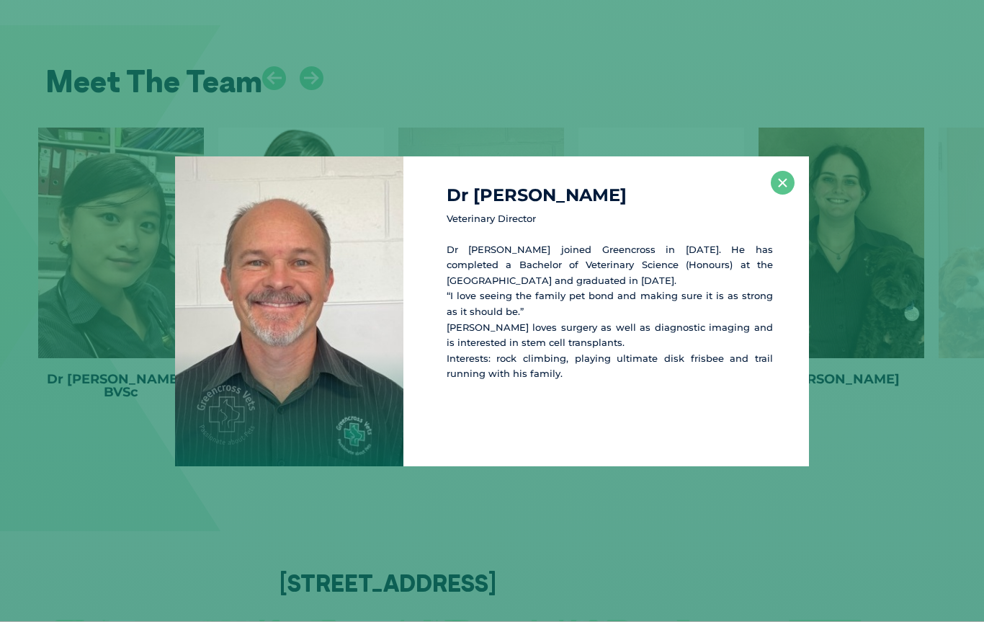
click at [94, 371] on div "Dr Tim V Veterinary Director Dr Tim joined Greencross in 2003. He has completed…" at bounding box center [492, 311] width 973 height 310
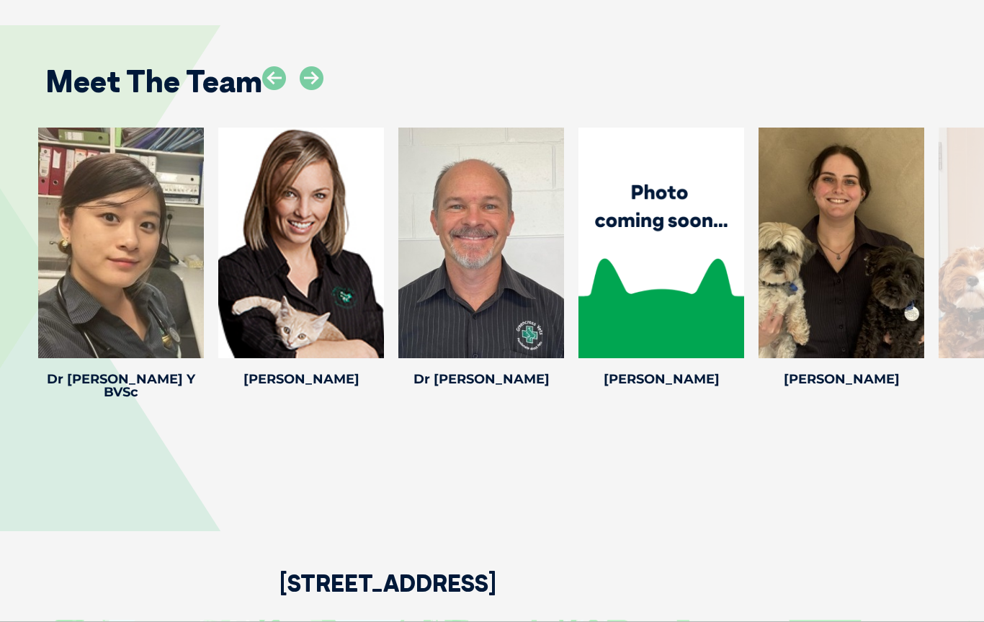
click at [318, 66] on icon at bounding box center [312, 78] width 24 height 24
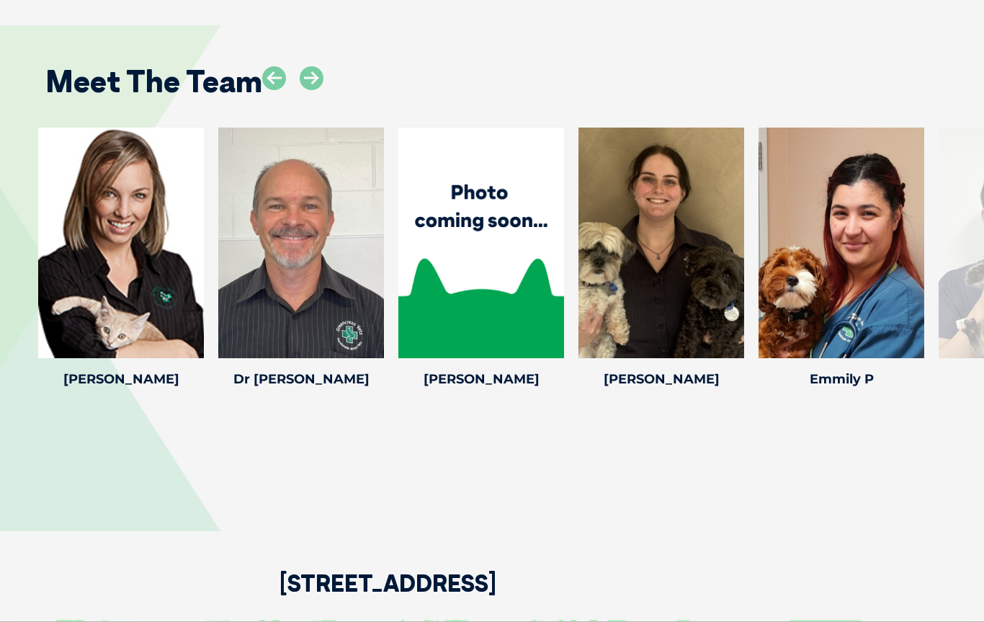
click at [323, 66] on icon at bounding box center [312, 78] width 24 height 24
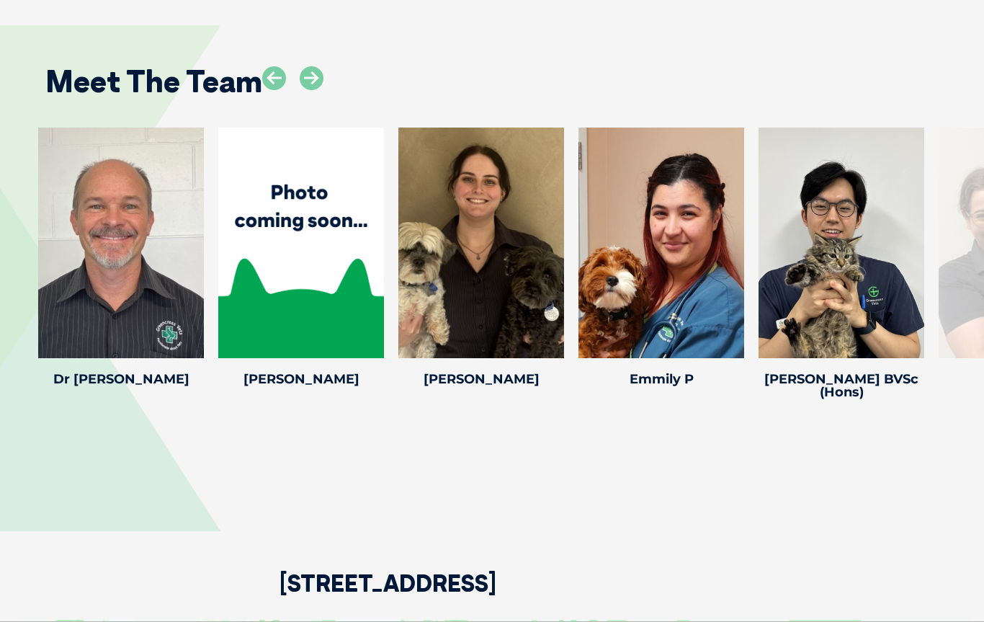
click at [319, 66] on icon at bounding box center [312, 78] width 24 height 24
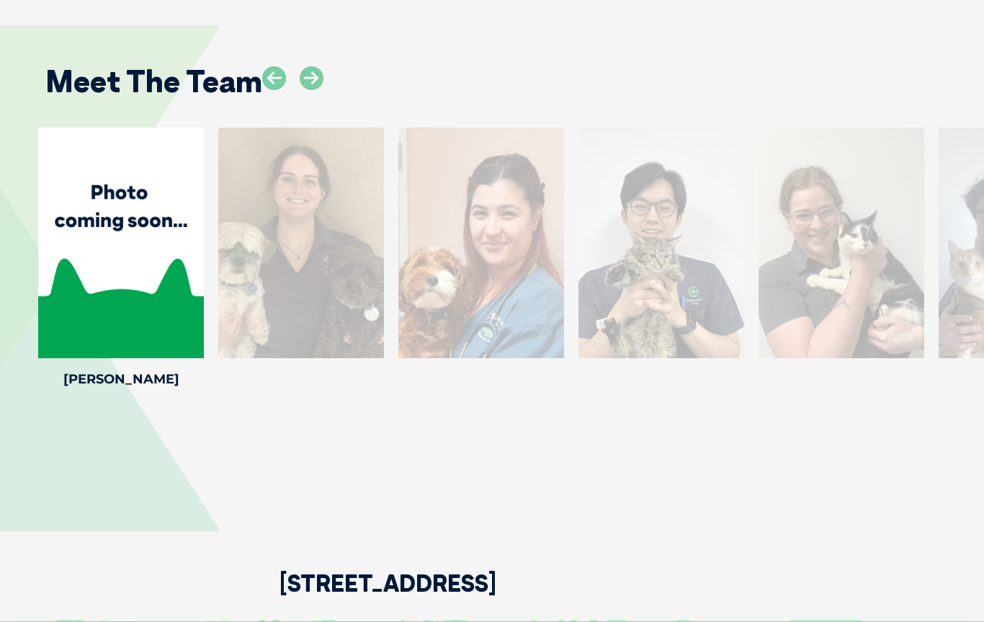
click at [317, 66] on icon at bounding box center [312, 78] width 24 height 24
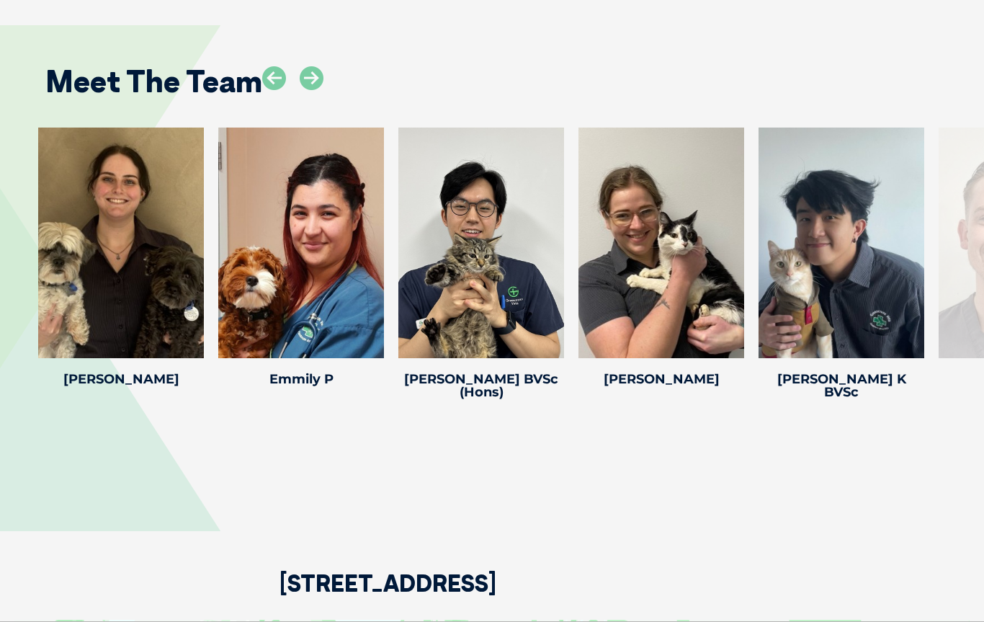
click at [319, 66] on icon at bounding box center [312, 78] width 24 height 24
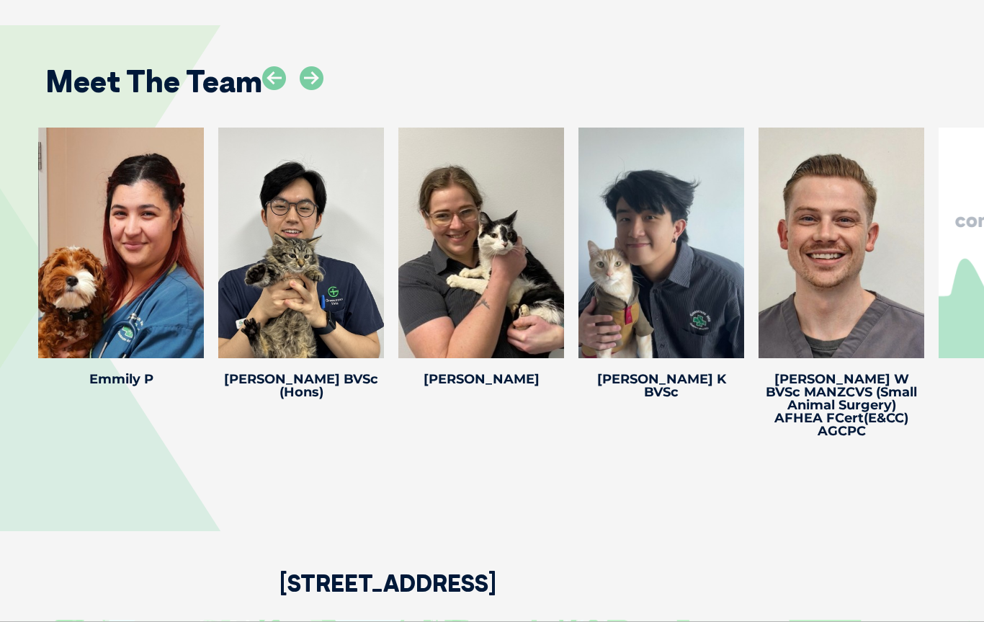
click at [375, 325] on icon at bounding box center [376, 349] width 48 height 48
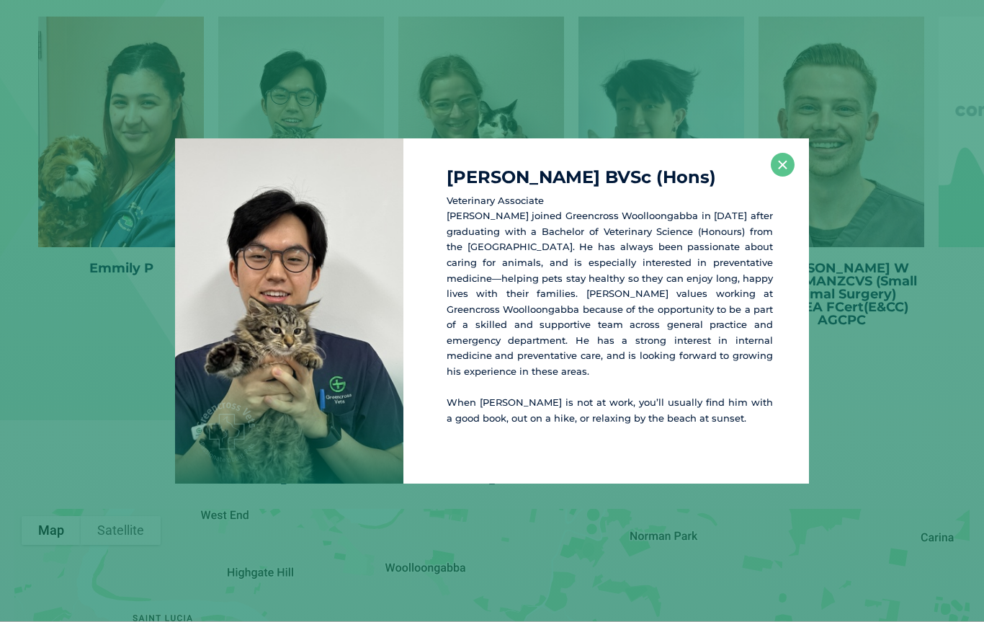
scroll to position [3079, 0]
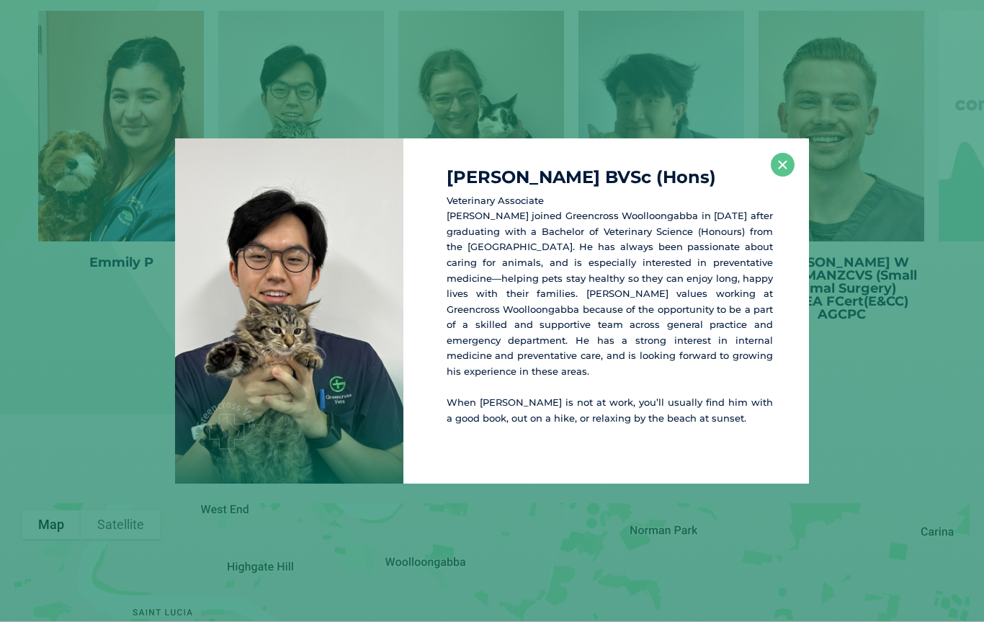
click at [766, 186] on h4 "Dr Daniel C BVSc (Hons)" at bounding box center [610, 177] width 326 height 17
click at [783, 172] on button "×" at bounding box center [783, 165] width 24 height 24
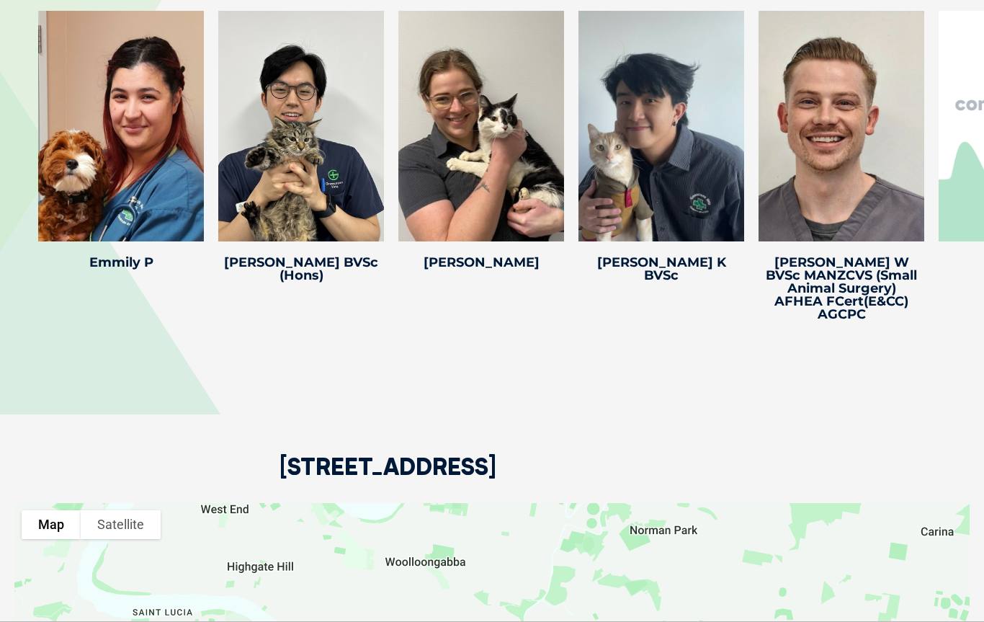
click at [728, 208] on icon at bounding box center [736, 232] width 48 height 48
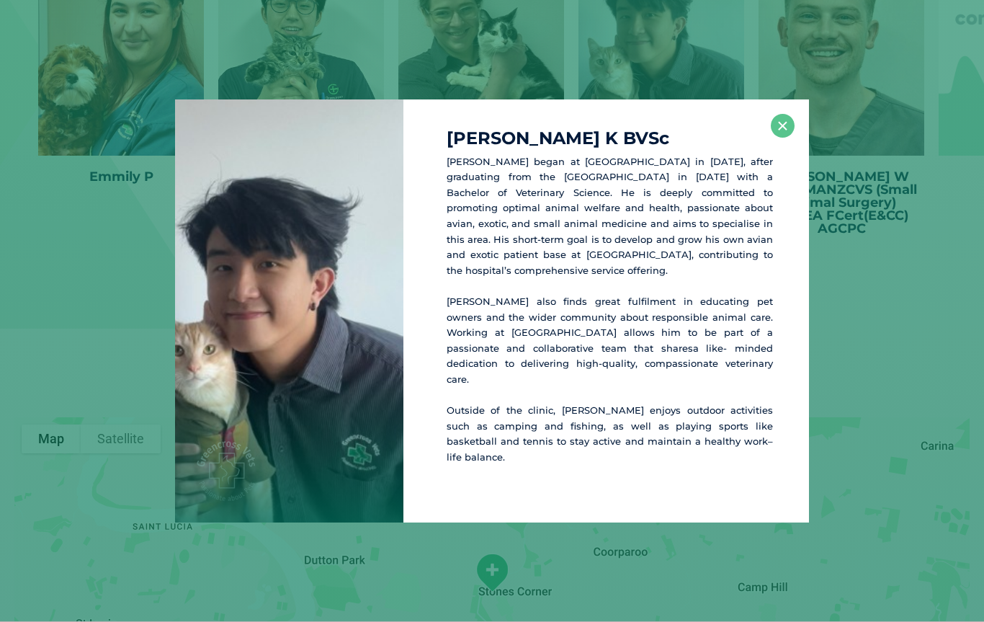
scroll to position [3178, 0]
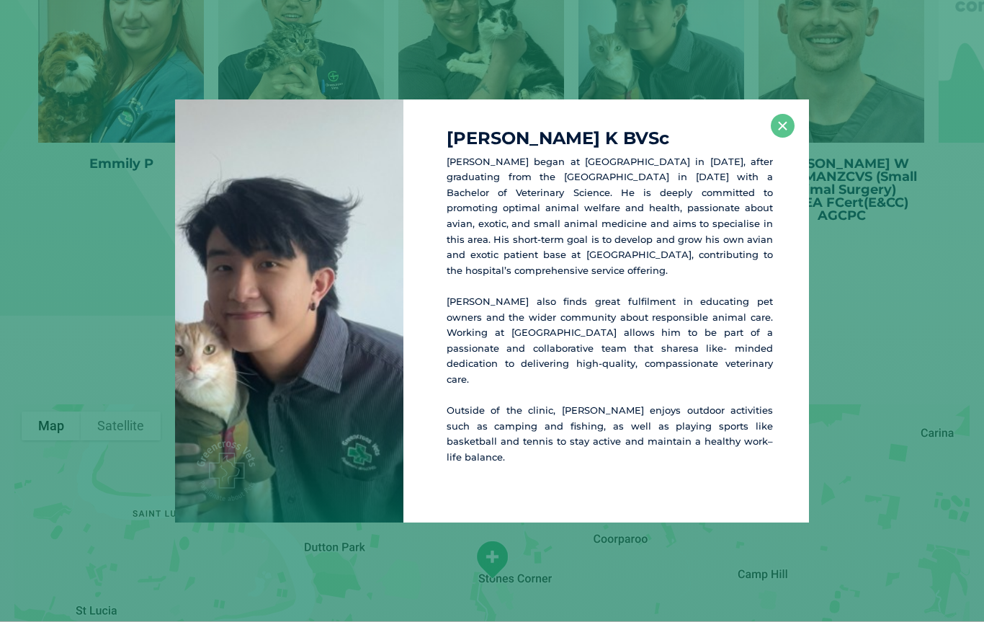
click at [38, 202] on div "Dr Kelwin K BVSc Dr Kelwin began at Greencross Woolloongabba in February 2025, …" at bounding box center [492, 311] width 973 height 424
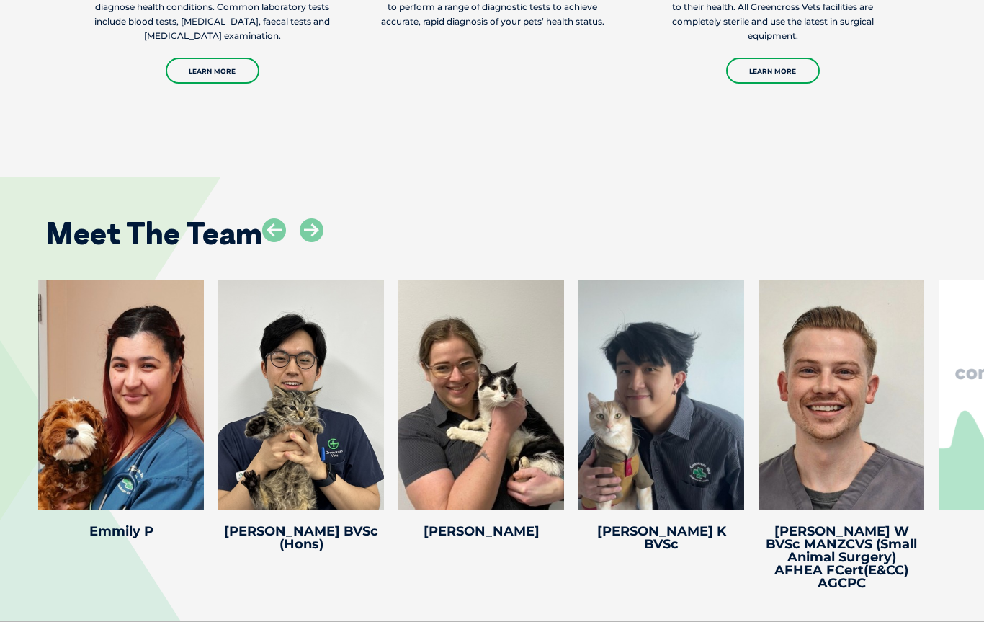
scroll to position [2809, 0]
click at [322, 219] on icon at bounding box center [312, 231] width 24 height 24
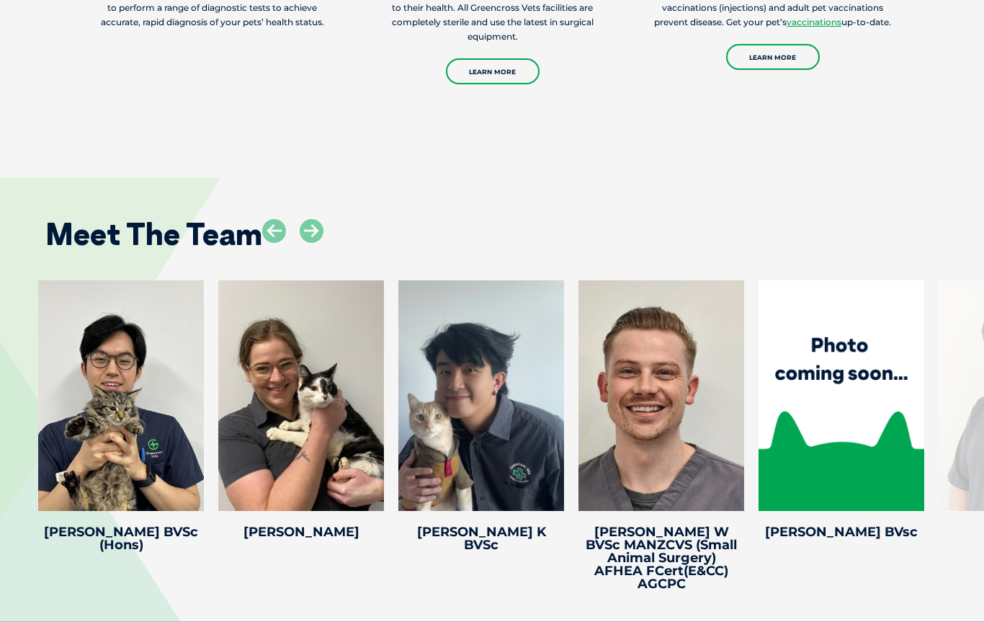
click at [303, 219] on icon at bounding box center [312, 231] width 24 height 24
click at [313, 219] on icon at bounding box center [312, 231] width 24 height 24
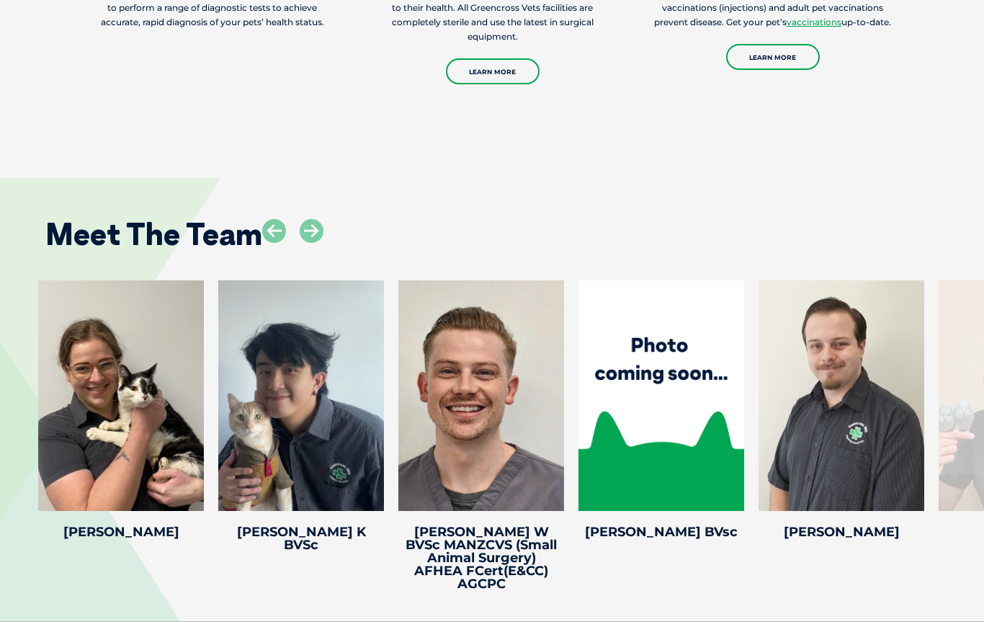
click at [307, 219] on icon at bounding box center [312, 231] width 24 height 24
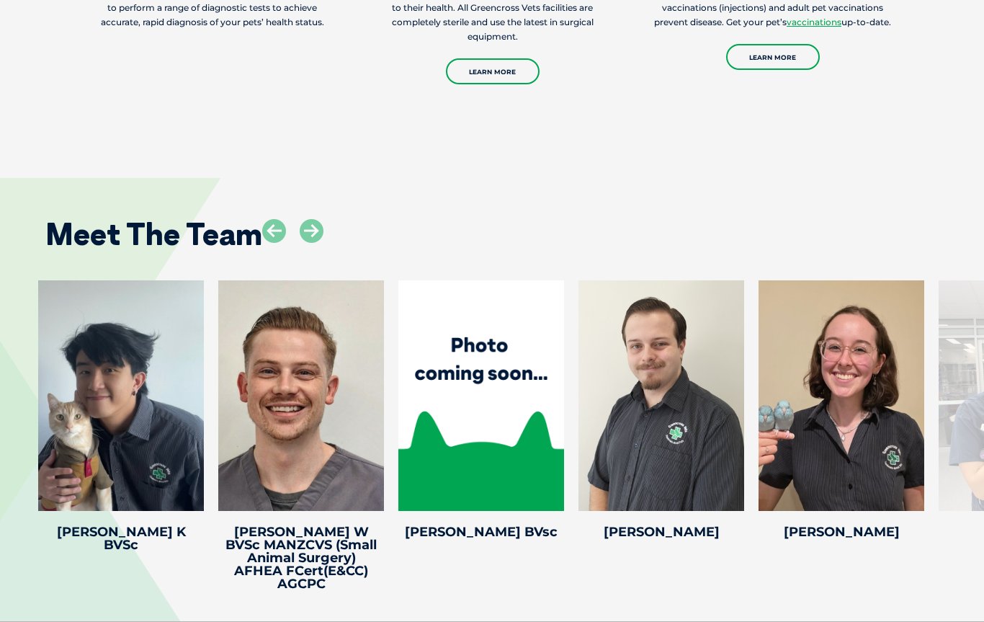
click at [274, 219] on icon at bounding box center [274, 231] width 24 height 24
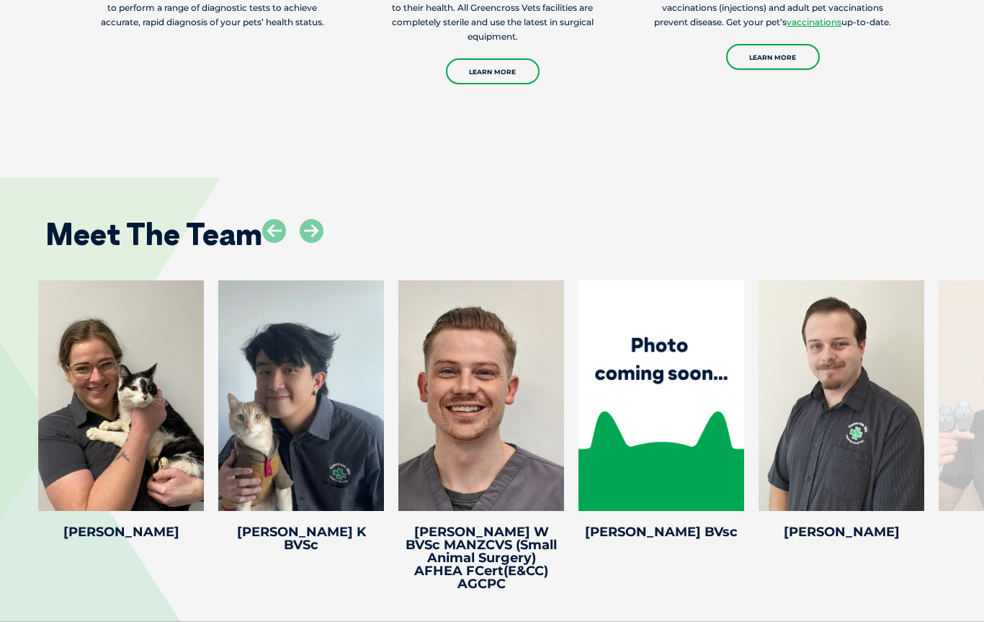
click at [280, 219] on icon at bounding box center [274, 231] width 24 height 24
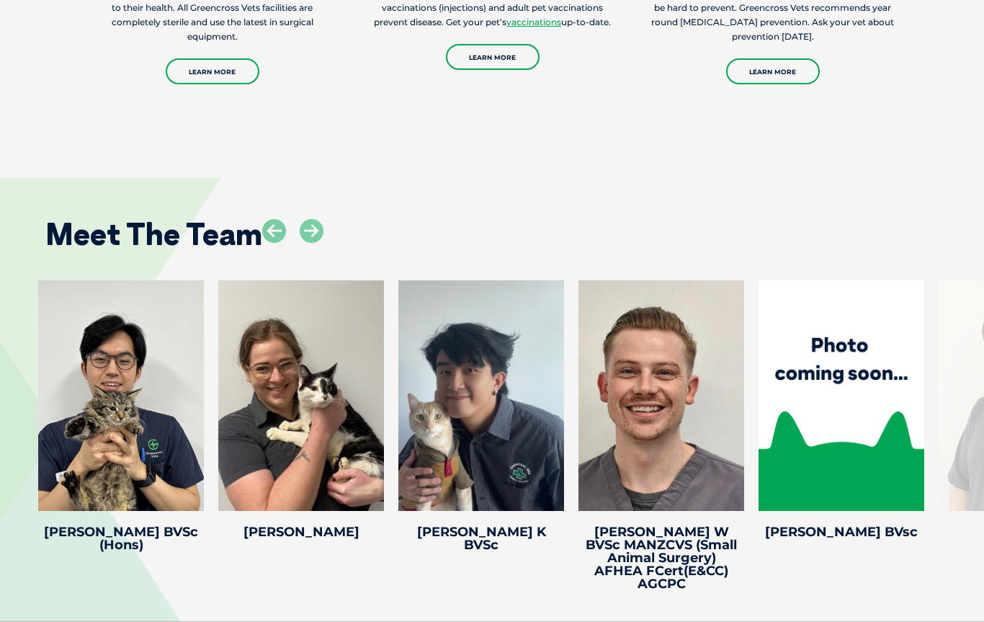
click at [272, 219] on icon at bounding box center [274, 231] width 24 height 24
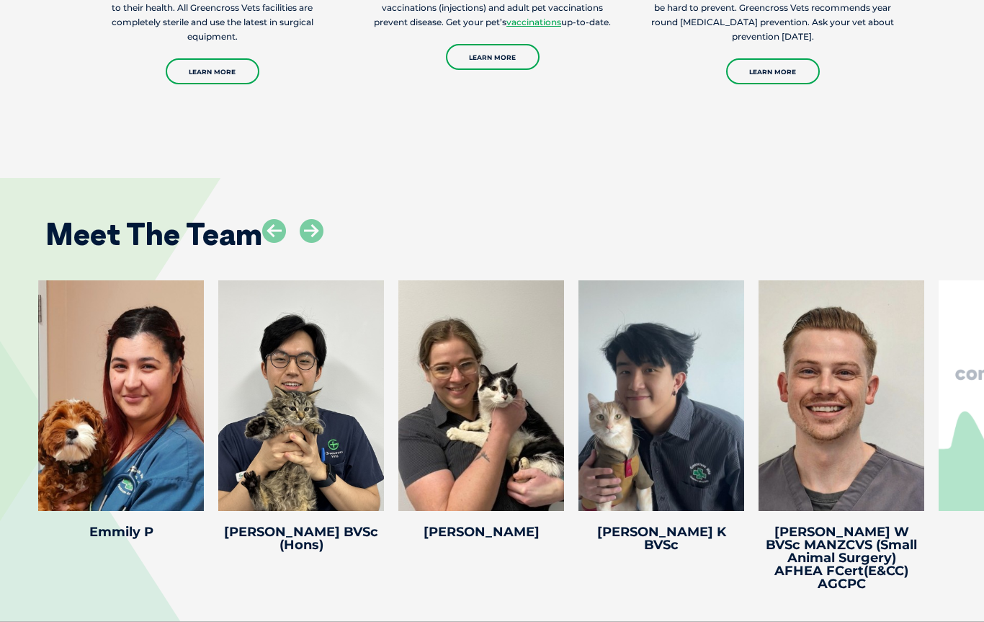
click at [271, 219] on icon at bounding box center [274, 231] width 24 height 24
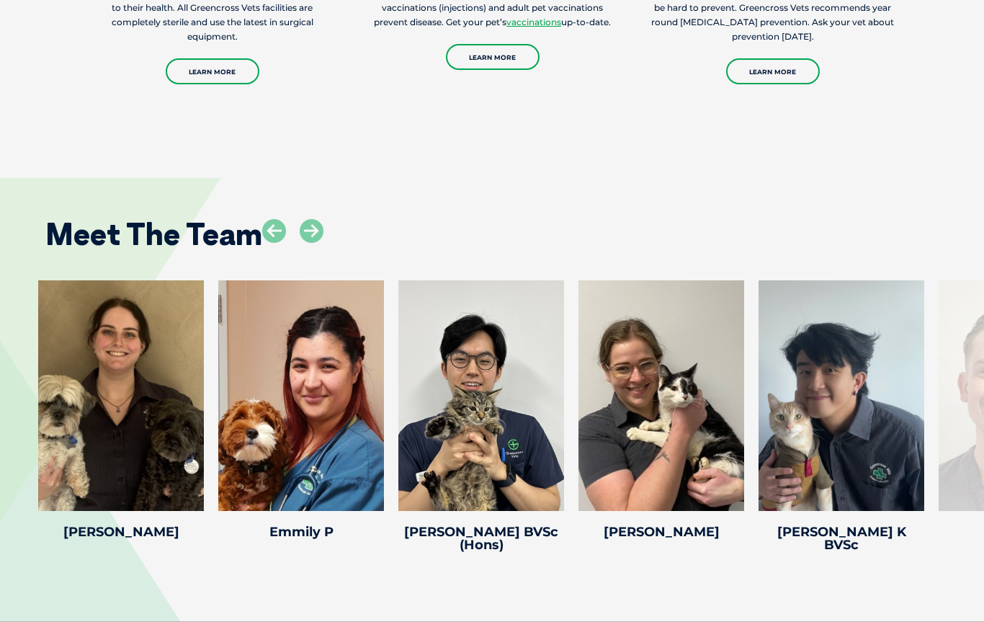
click at [264, 219] on icon at bounding box center [274, 231] width 24 height 24
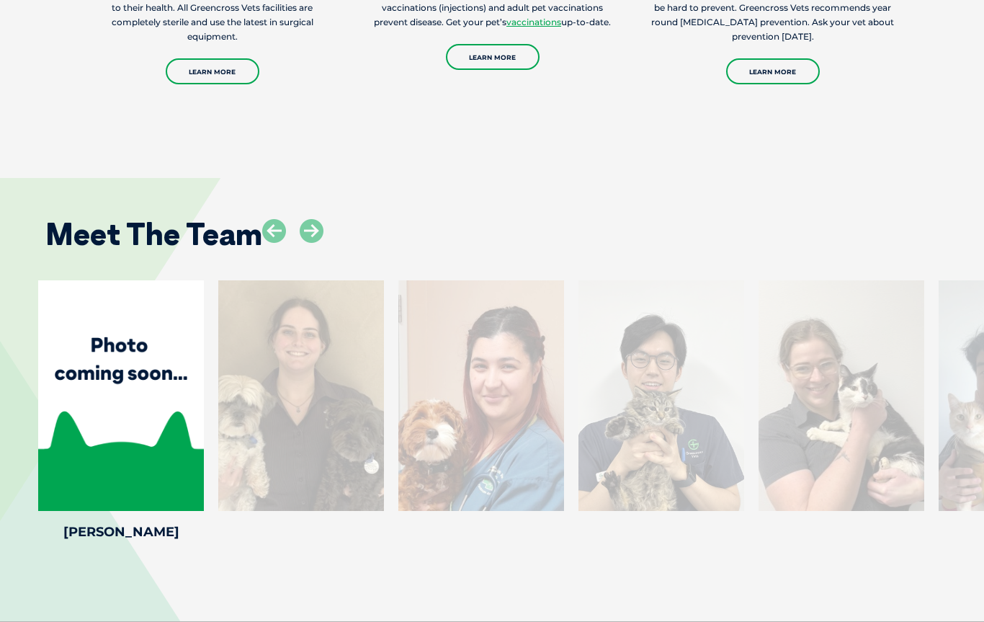
click at [258, 219] on h2 "Meet The Team" at bounding box center [153, 234] width 217 height 30
click at [253, 219] on h2 "Meet The Team" at bounding box center [153, 234] width 217 height 30
click at [271, 219] on icon at bounding box center [274, 231] width 24 height 24
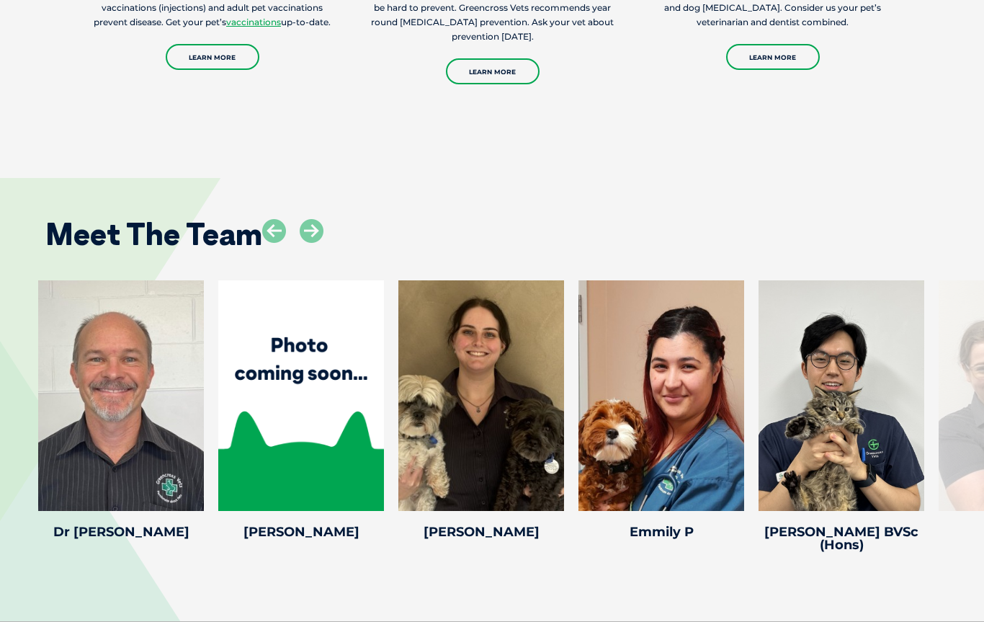
click at [280, 219] on icon at bounding box center [274, 231] width 24 height 24
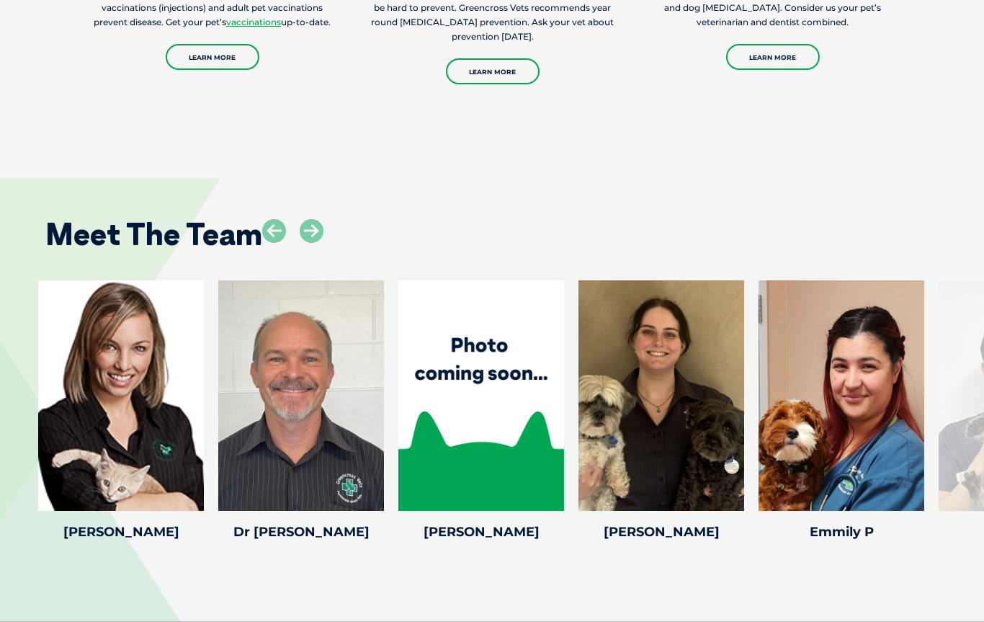
click at [269, 219] on icon at bounding box center [274, 231] width 24 height 24
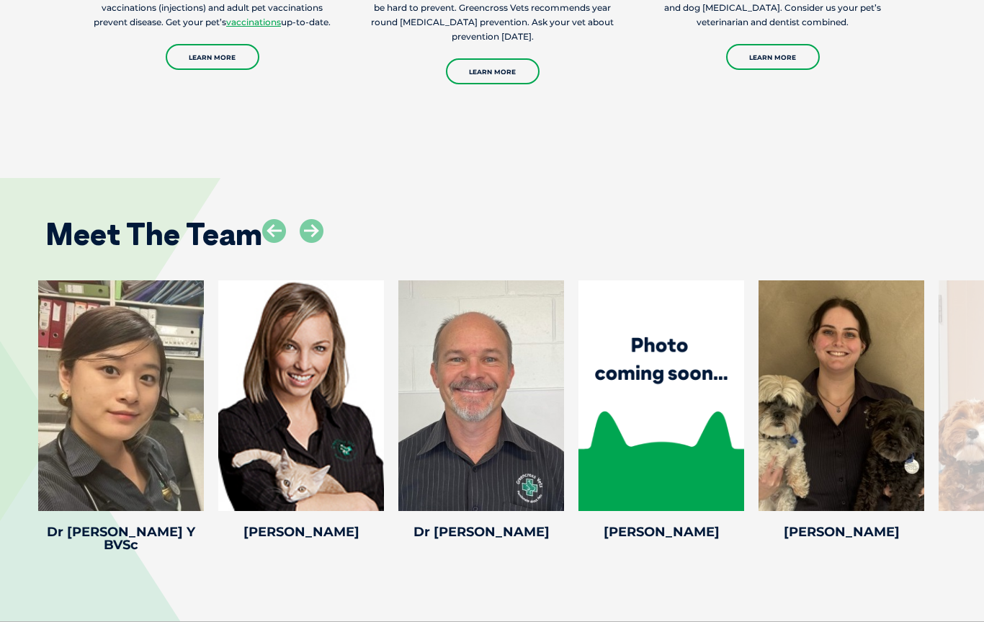
click at [267, 219] on icon at bounding box center [274, 231] width 24 height 24
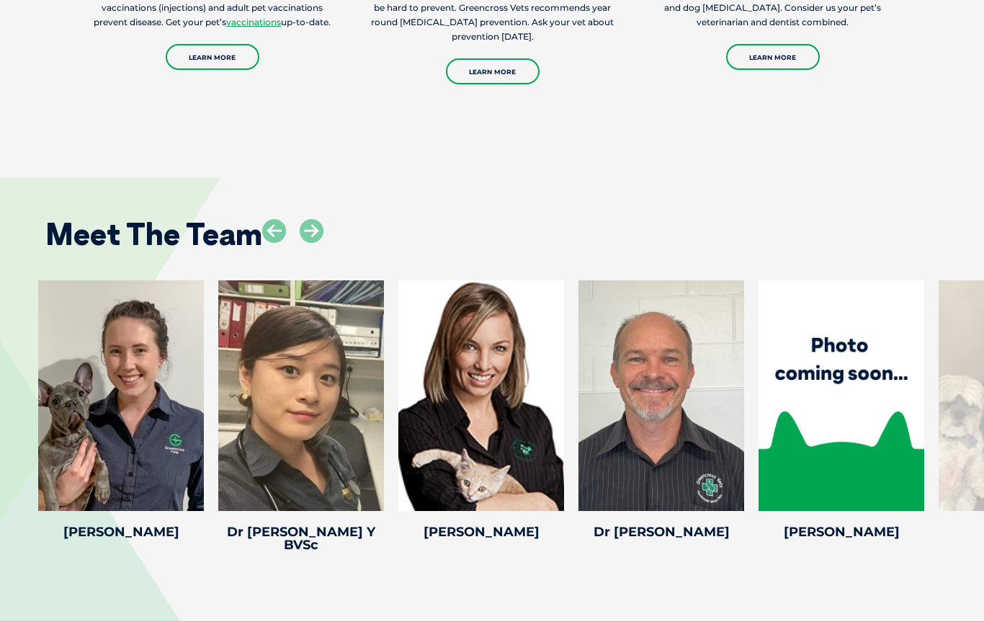
click at [262, 219] on icon at bounding box center [274, 231] width 24 height 24
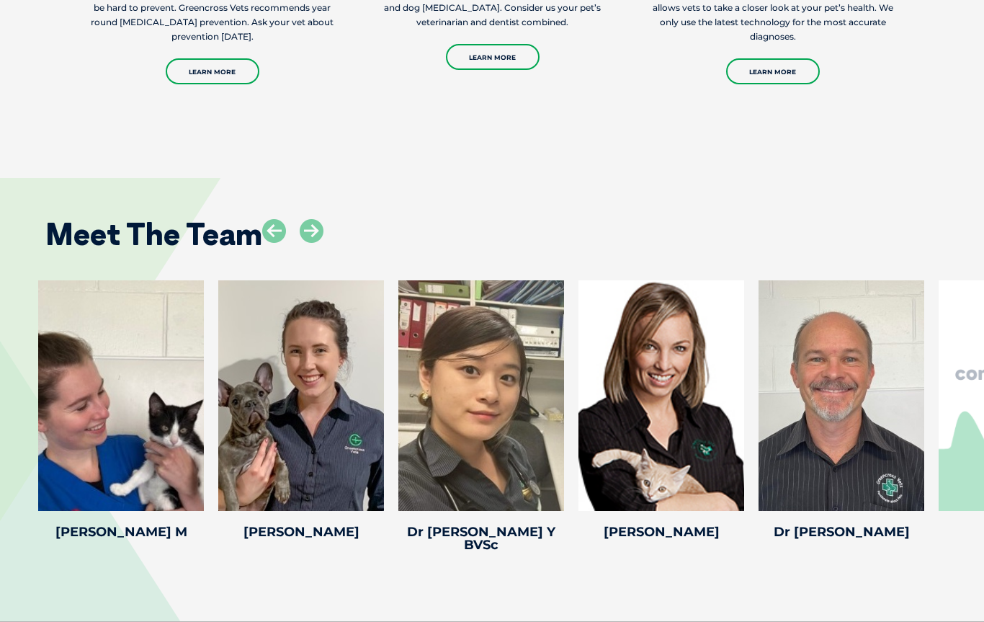
click at [259, 219] on h2 "Meet The Team" at bounding box center [153, 234] width 217 height 30
click at [268, 219] on icon at bounding box center [274, 231] width 24 height 24
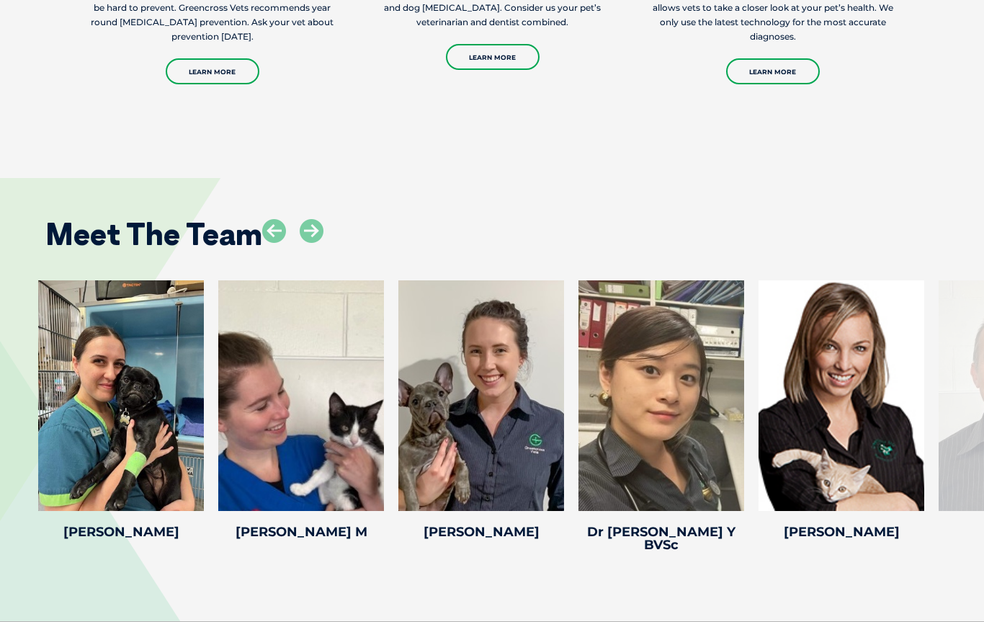
click at [272, 219] on icon at bounding box center [274, 231] width 24 height 24
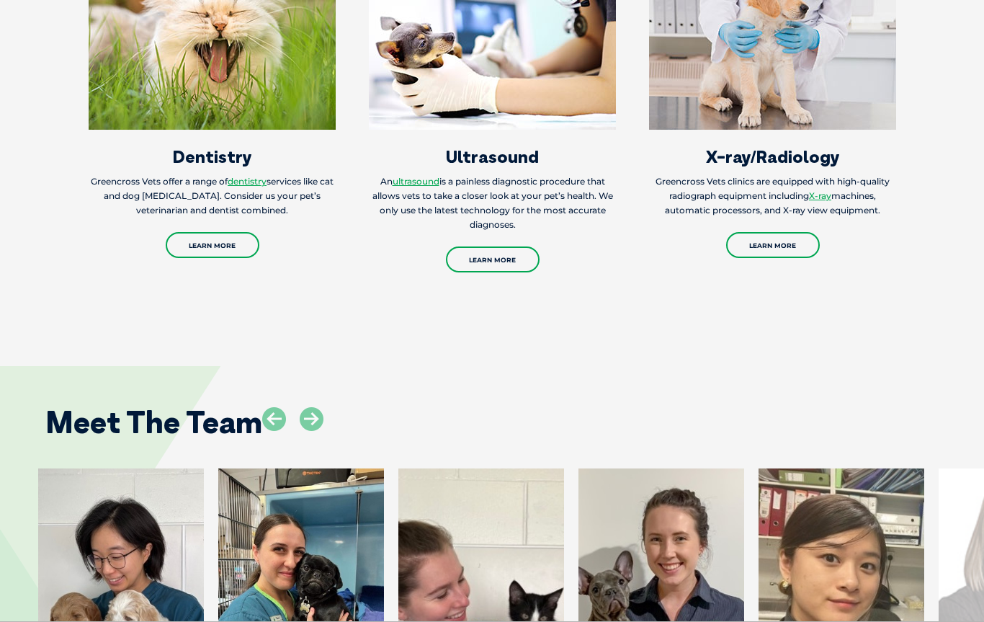
scroll to position [2614, 0]
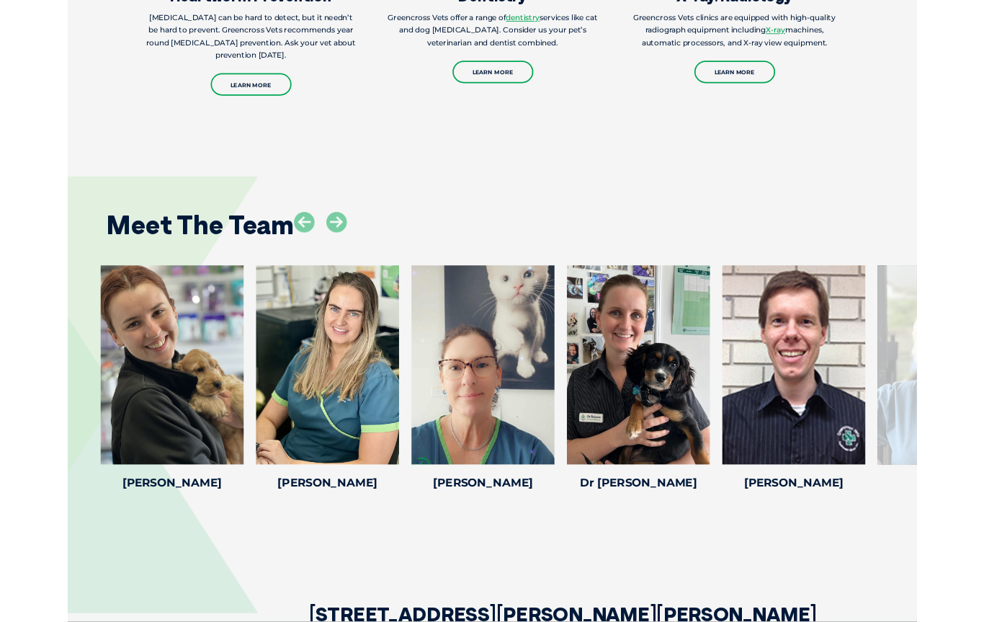
scroll to position [2030, 0]
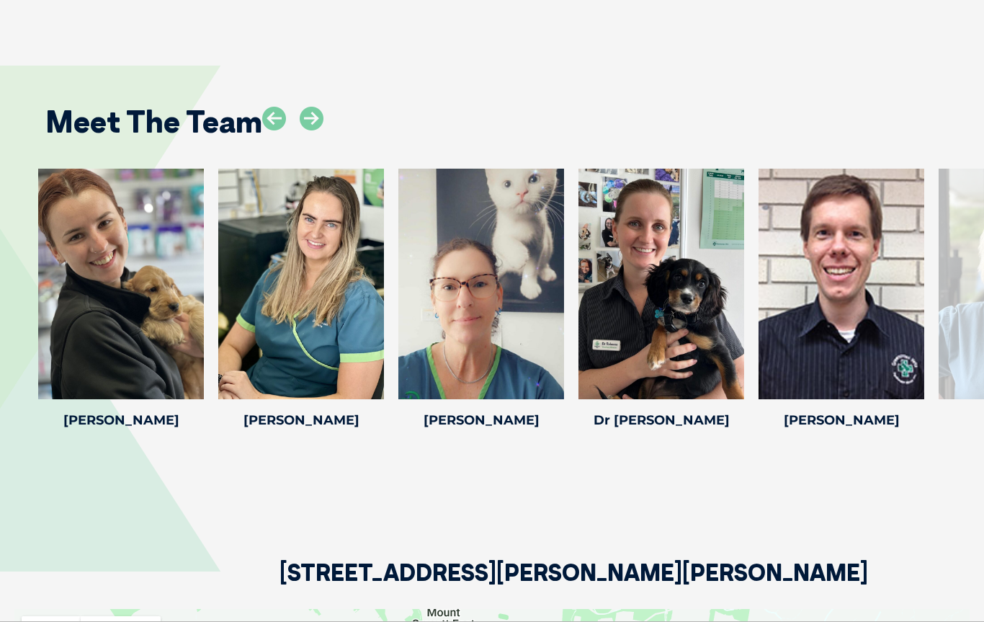
click at [321, 107] on icon at bounding box center [312, 119] width 24 height 24
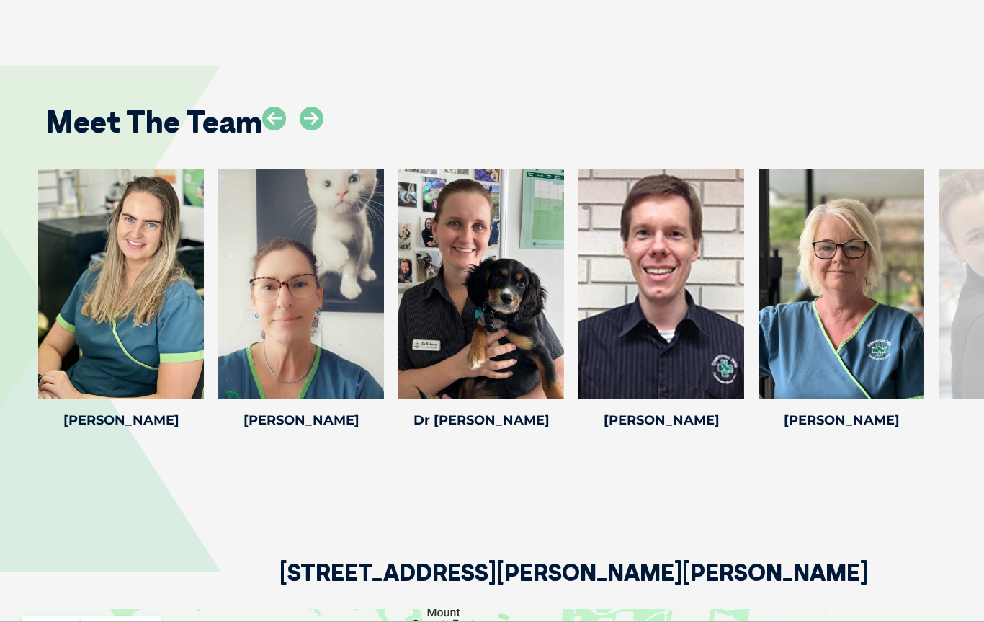
click at [285, 107] on icon at bounding box center [274, 119] width 24 height 24
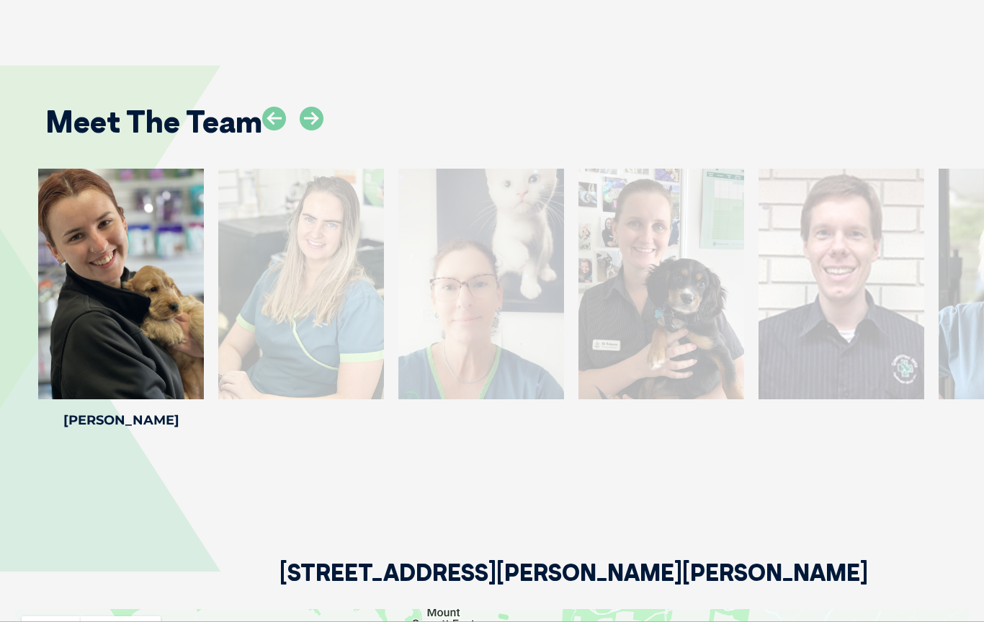
click at [278, 107] on icon at bounding box center [274, 119] width 24 height 24
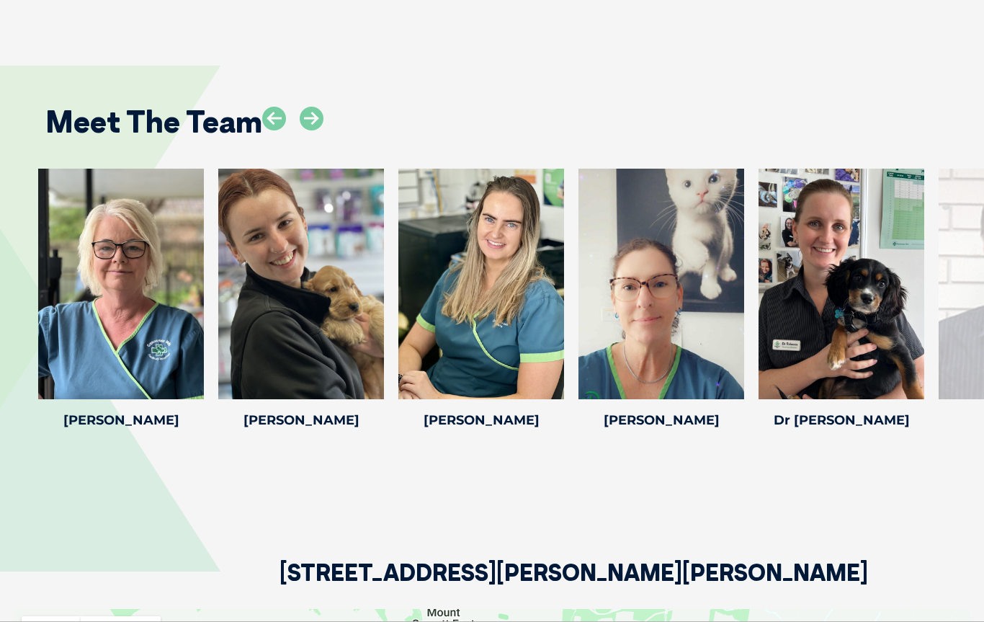
click at [286, 107] on div at bounding box center [292, 130] width 61 height 47
click at [270, 107] on icon at bounding box center [274, 119] width 24 height 24
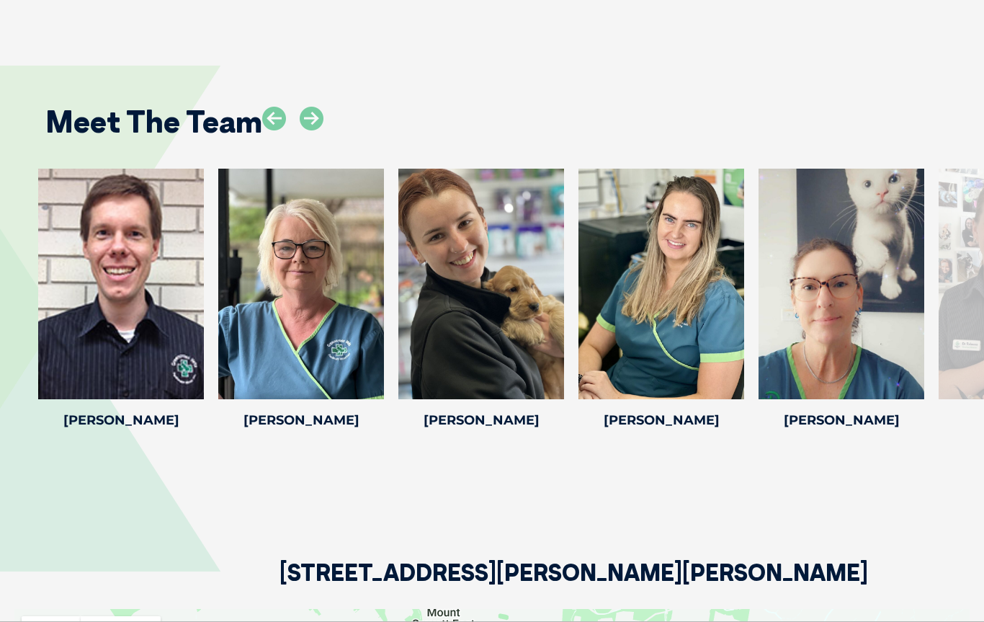
click at [284, 107] on icon at bounding box center [274, 119] width 24 height 24
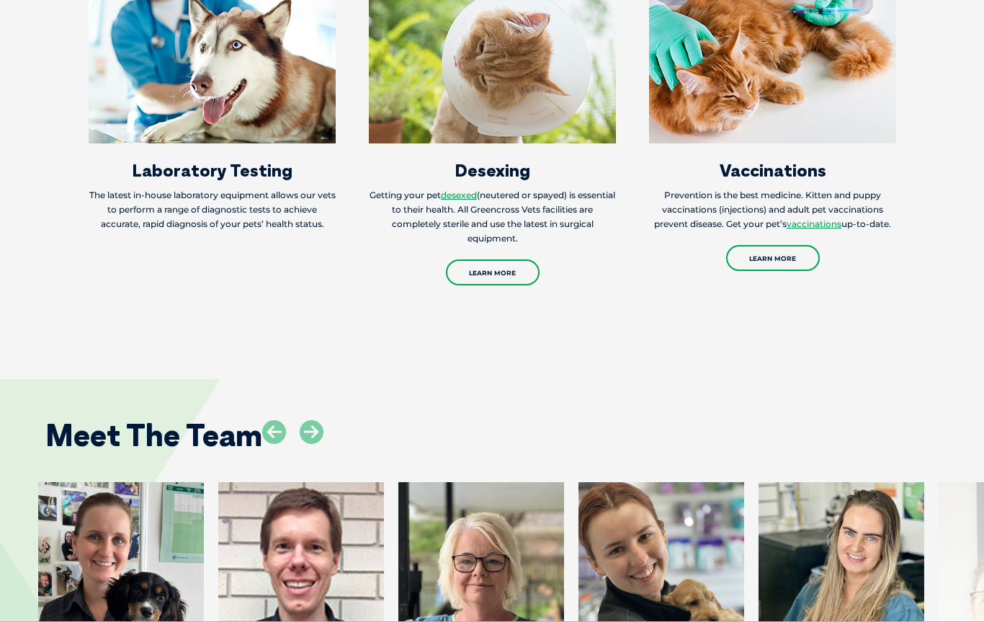
scroll to position [1700, 0]
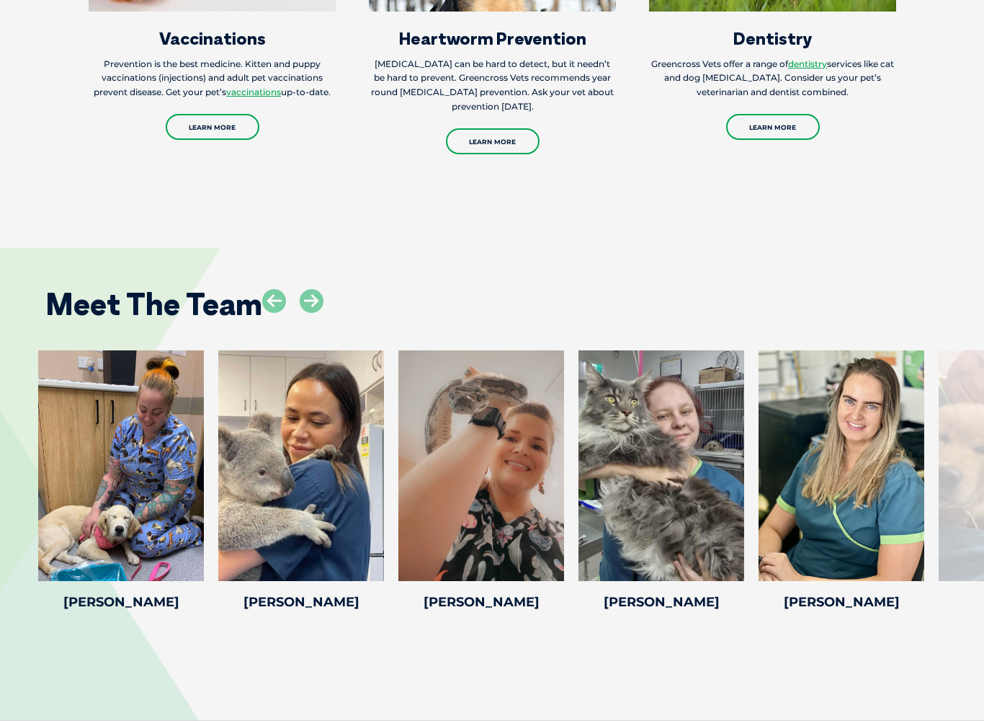
scroll to position [2253, 0]
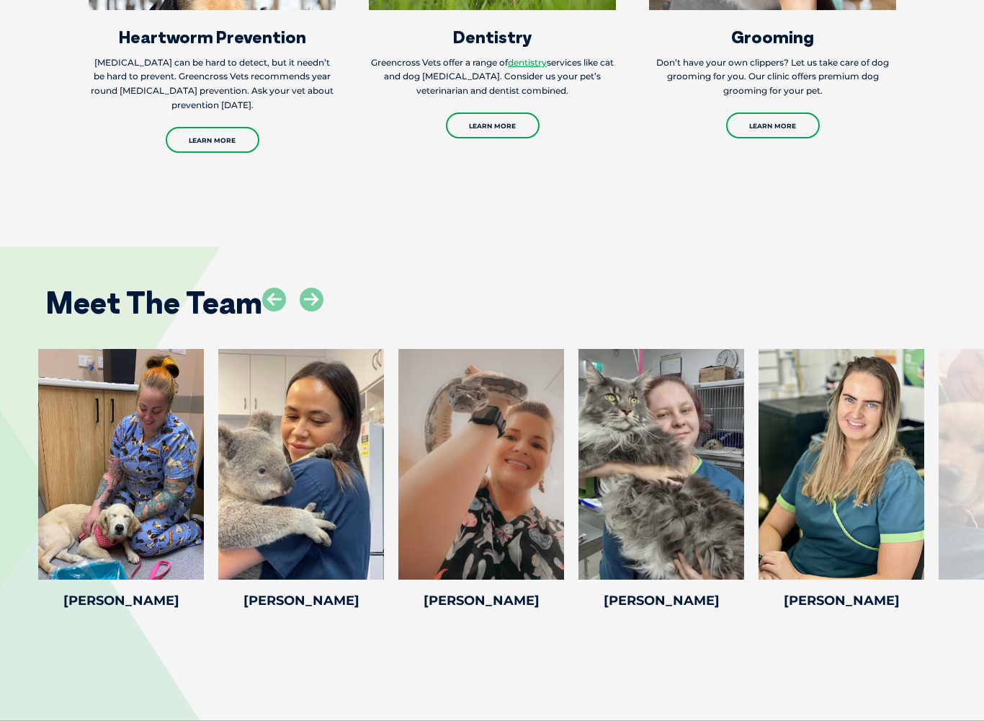
click at [314, 306] on icon at bounding box center [312, 300] width 24 height 24
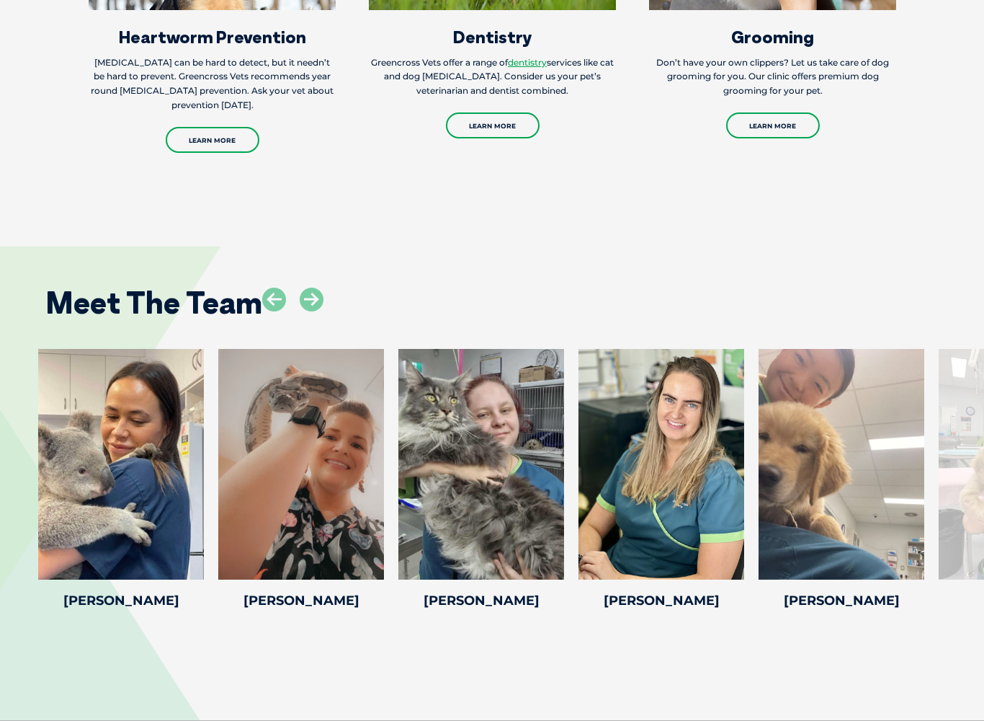
click at [321, 308] on icon at bounding box center [312, 300] width 24 height 24
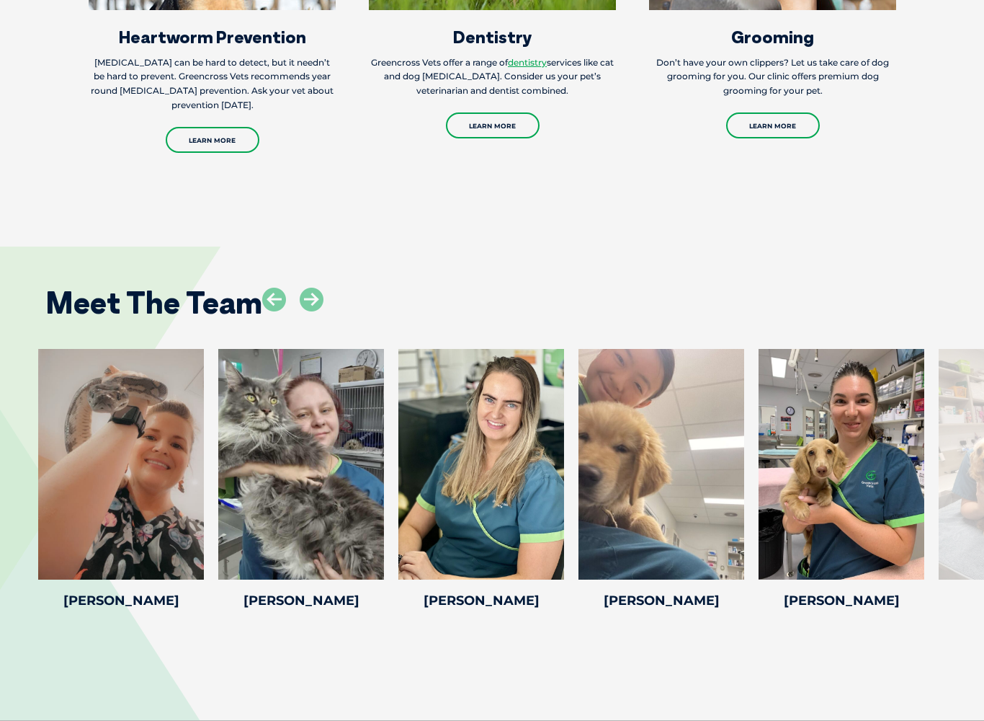
click at [316, 306] on icon at bounding box center [312, 300] width 24 height 24
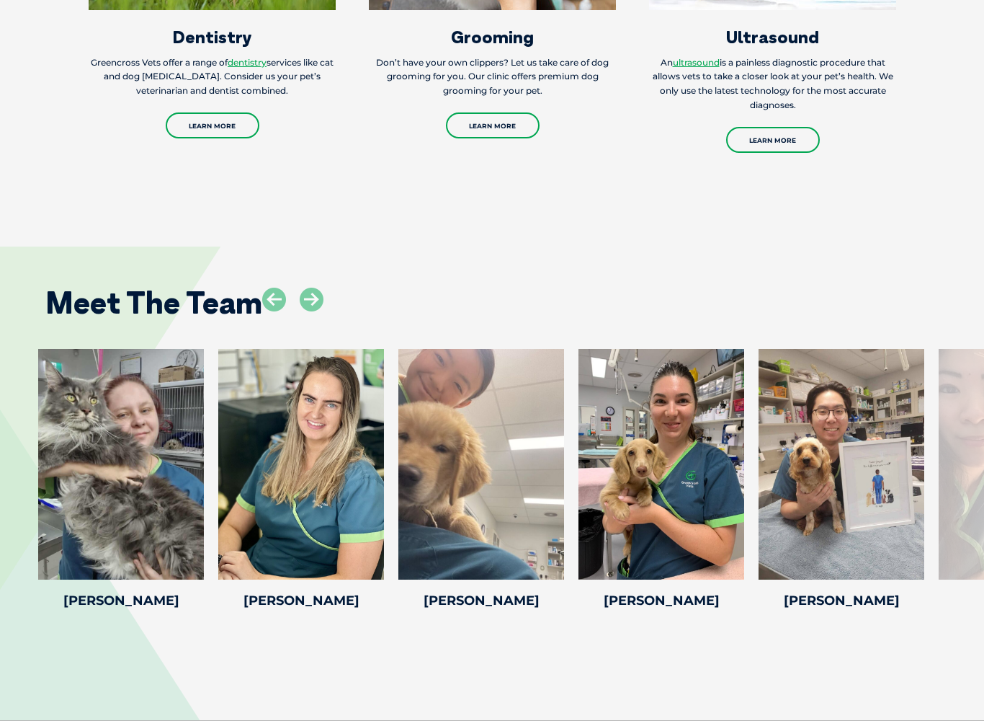
click at [301, 299] on icon at bounding box center [312, 300] width 24 height 24
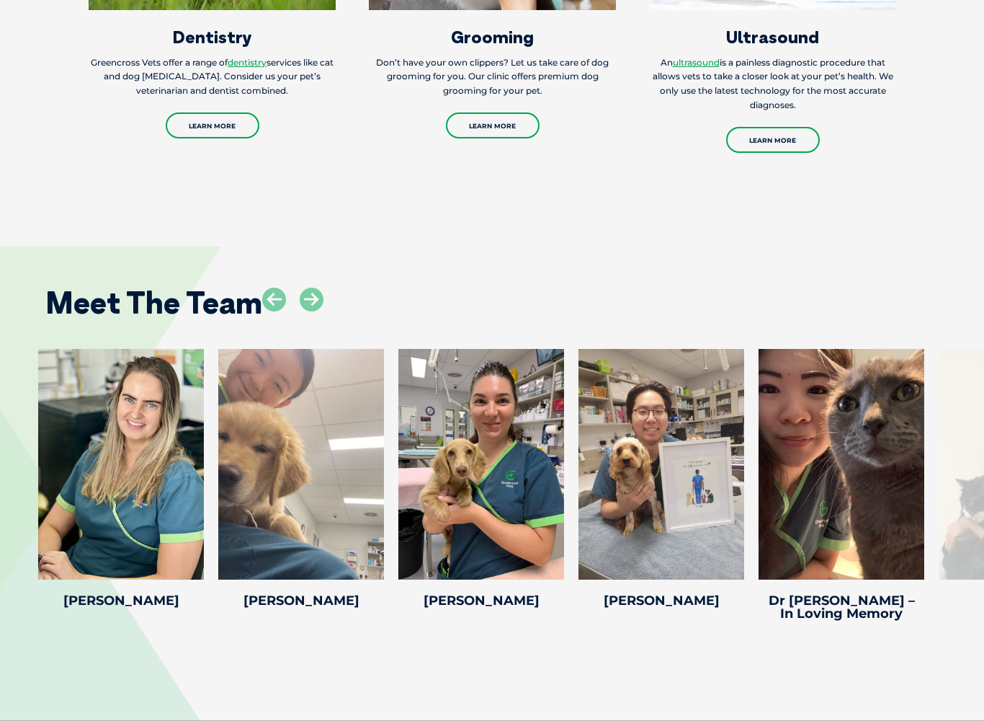
click at [319, 302] on icon at bounding box center [312, 300] width 24 height 24
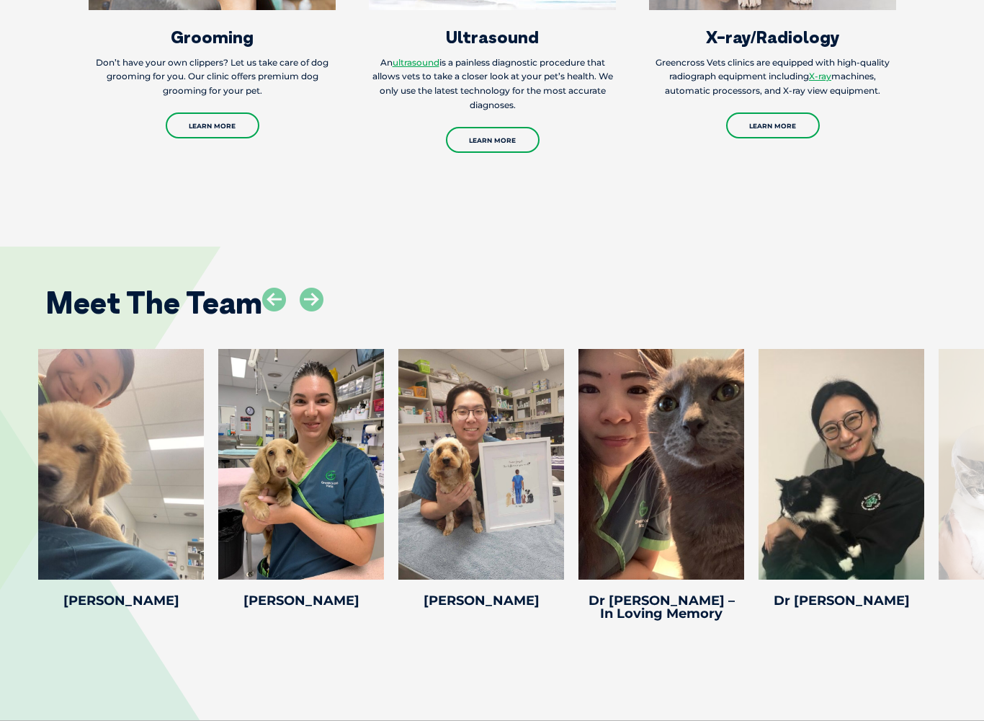
click at [298, 293] on div "Meet The Team" at bounding box center [492, 298] width 922 height 74
click at [314, 311] on icon at bounding box center [312, 300] width 24 height 24
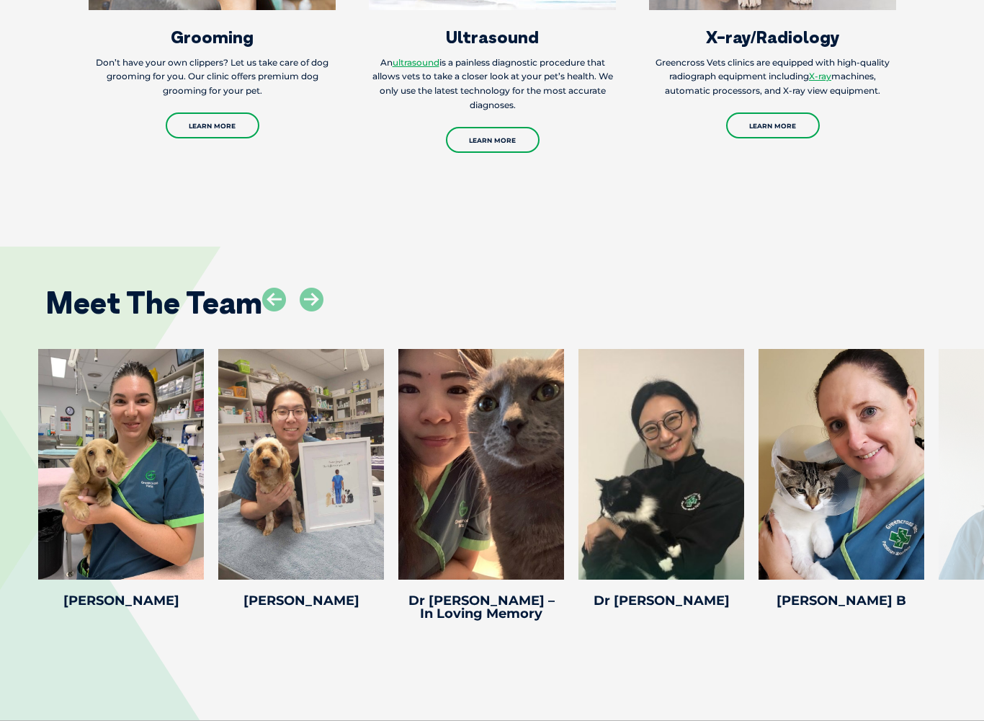
click at [313, 302] on icon at bounding box center [312, 300] width 24 height 24
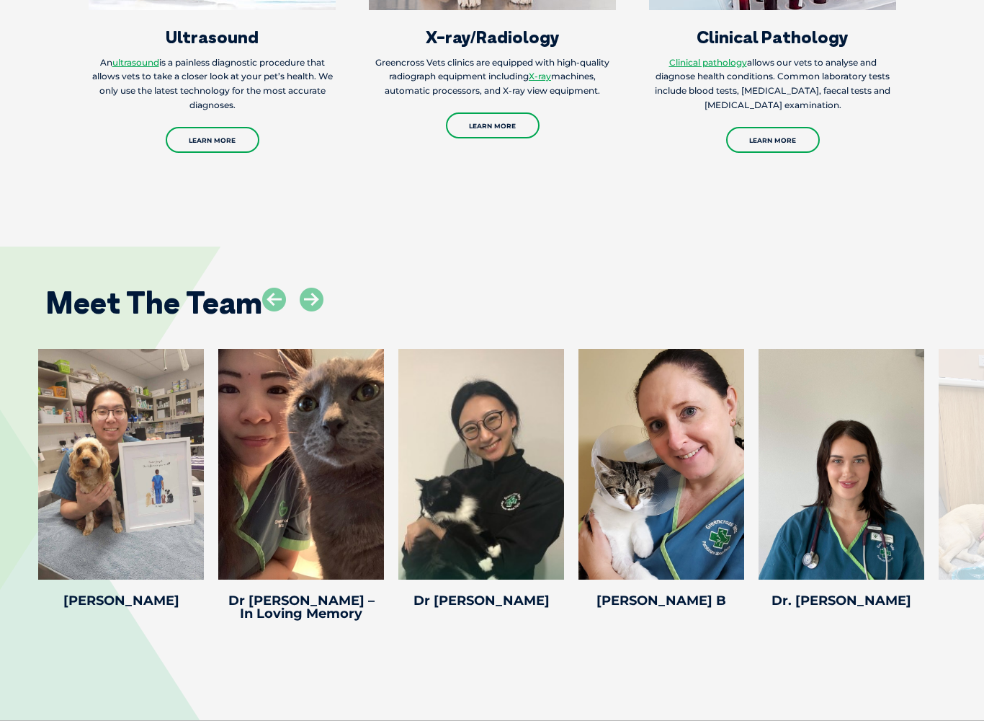
click at [184, 587] on icon at bounding box center [196, 570] width 48 height 48
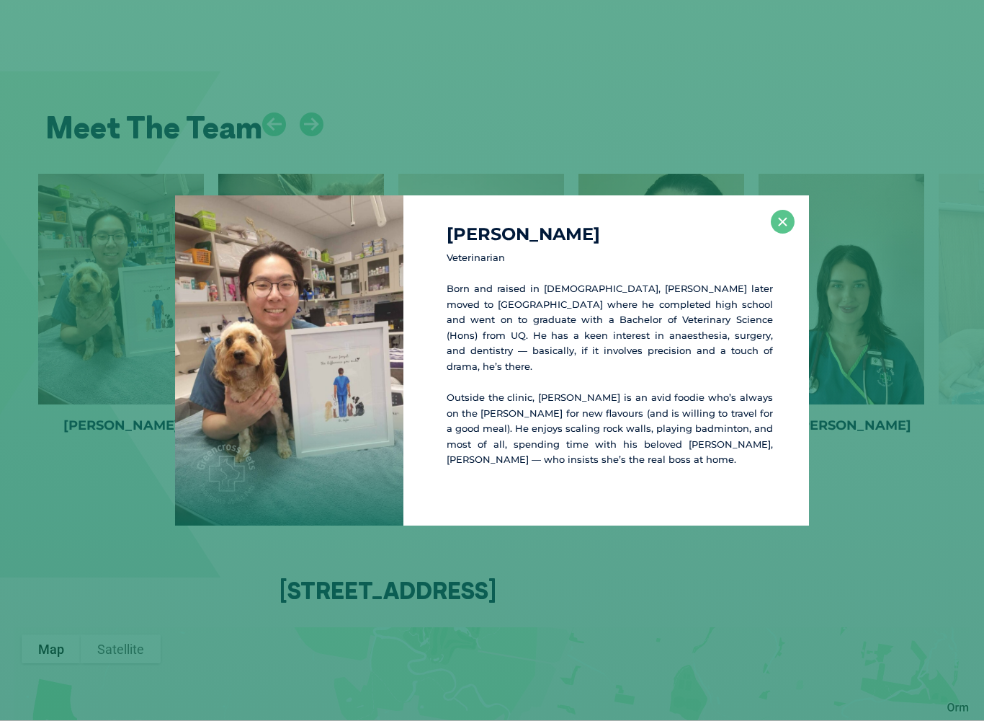
scroll to position [2431, 0]
click at [900, 504] on div "Dr Austen A Veterinarian Born and raised in Malaysia, Dr. Austen later moved to…" at bounding box center [492, 360] width 973 height 330
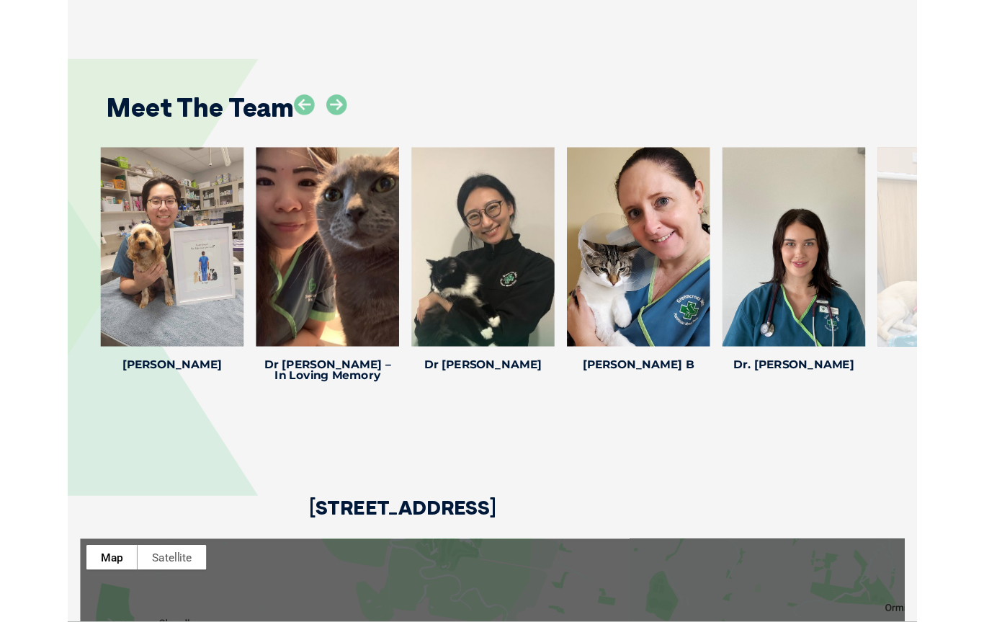
scroll to position [2471, 0]
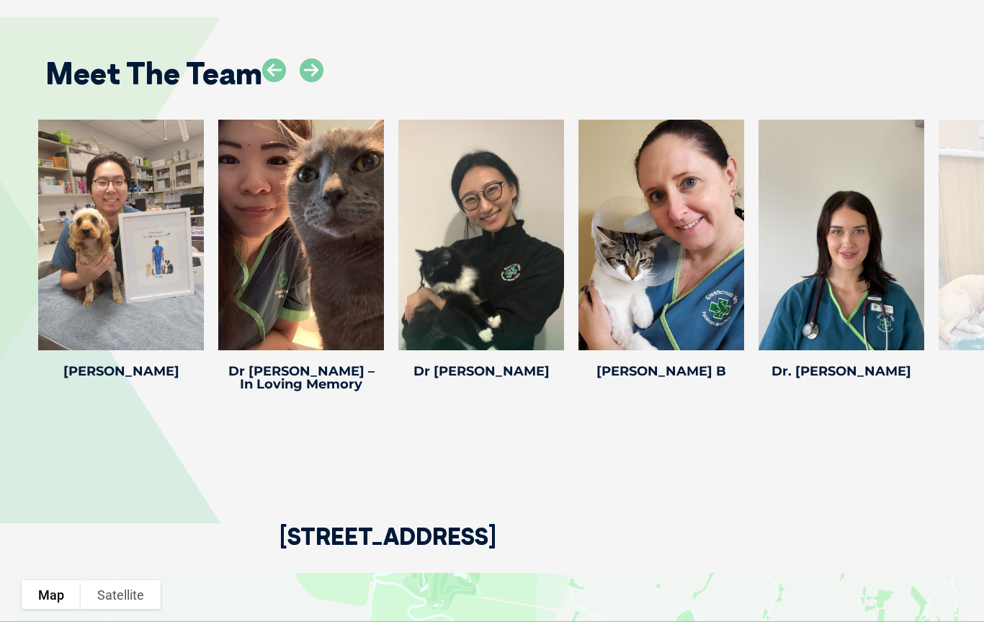
click at [562, 349] on icon at bounding box center [556, 341] width 48 height 48
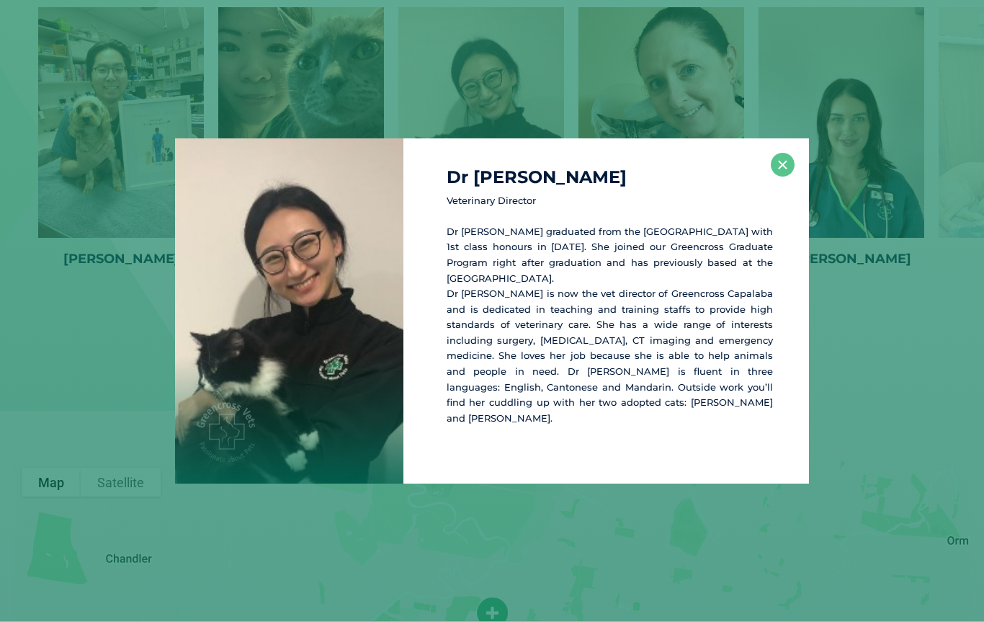
scroll to position [2507, 0]
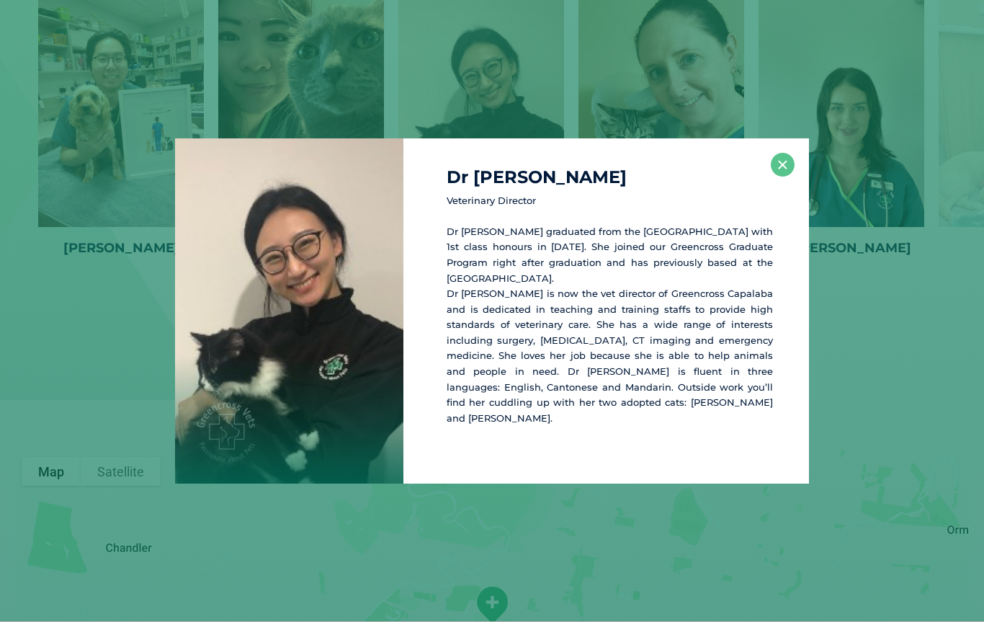
click at [51, 344] on div "Dr Cindy M Veterinary Director Dr Cindy Ma graduated from the University of Que…" at bounding box center [492, 311] width 973 height 346
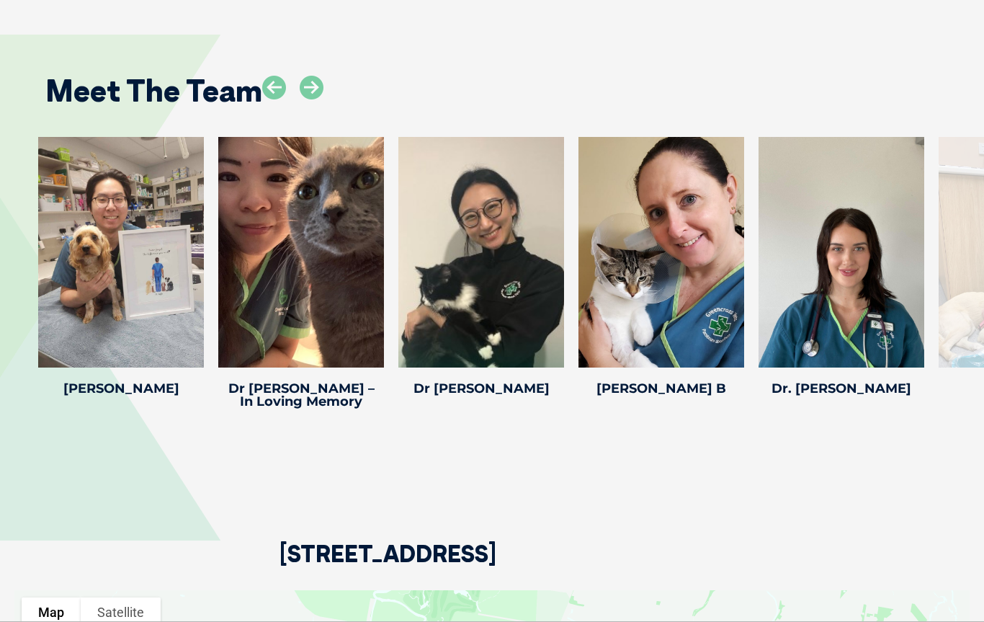
click at [737, 374] on icon at bounding box center [736, 358] width 48 height 48
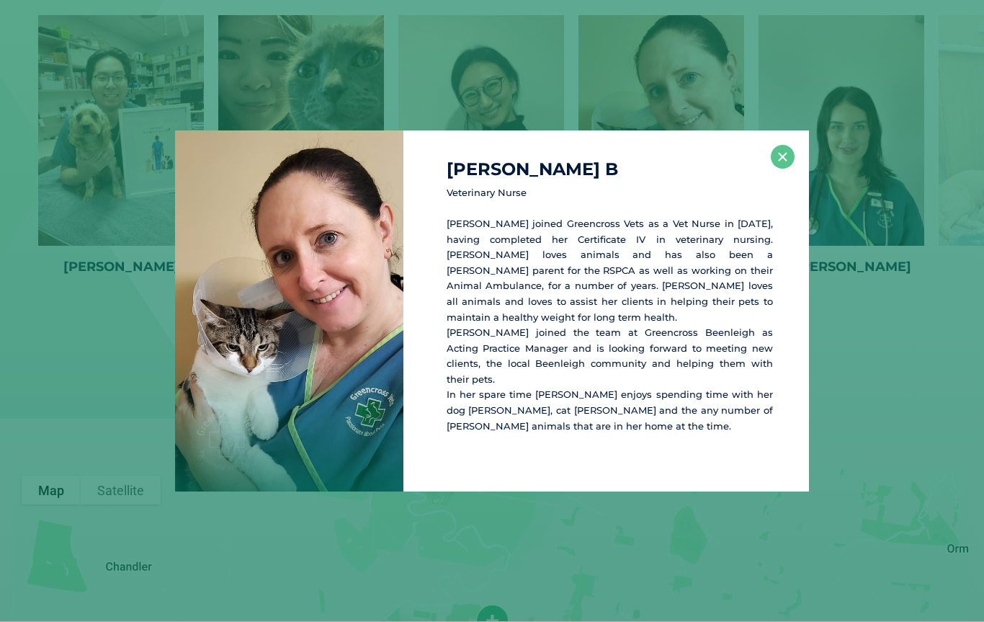
scroll to position [2489, 0]
click at [62, 323] on div "Davina B Veterinary Nurse Davina joined Greencross Vets as a Vet Nurse in Novem…" at bounding box center [492, 310] width 973 height 361
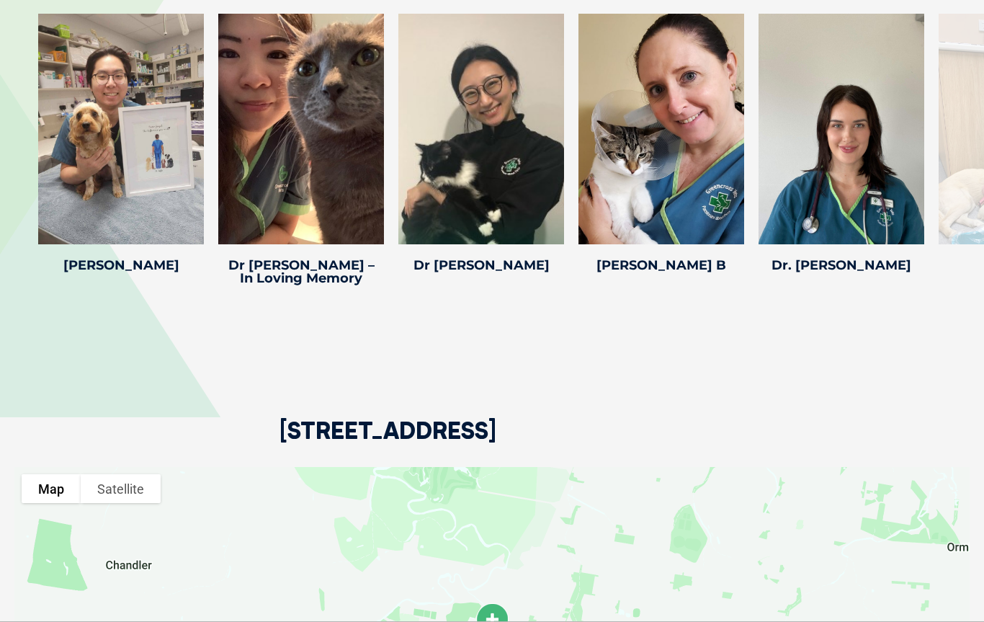
click at [902, 236] on icon at bounding box center [916, 235] width 48 height 48
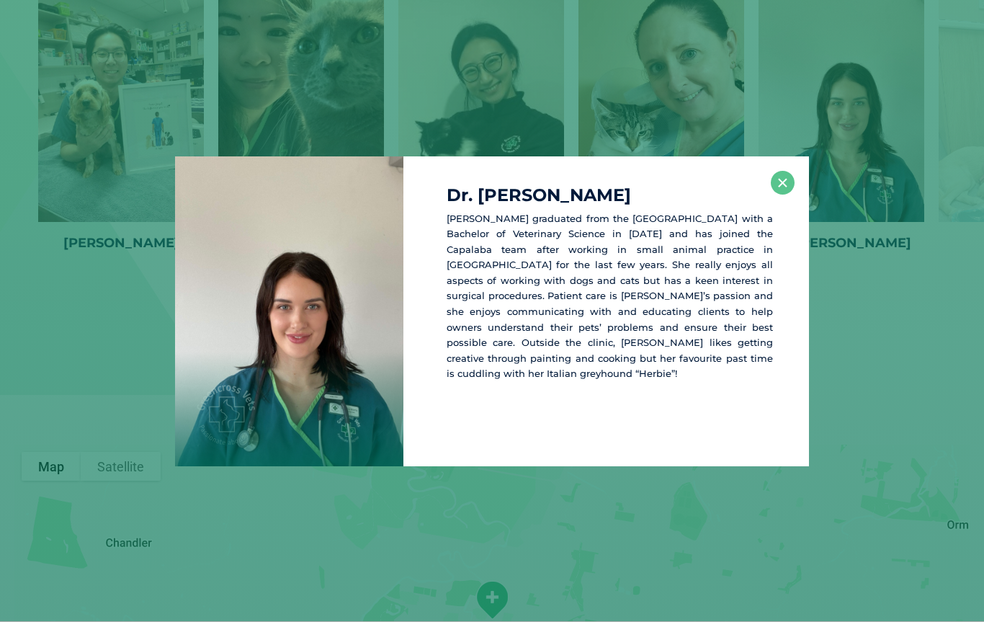
click at [904, 243] on div "Dr. Anna M Anna graduated from the University of Queensland with a Bachelor of …" at bounding box center [492, 311] width 973 height 310
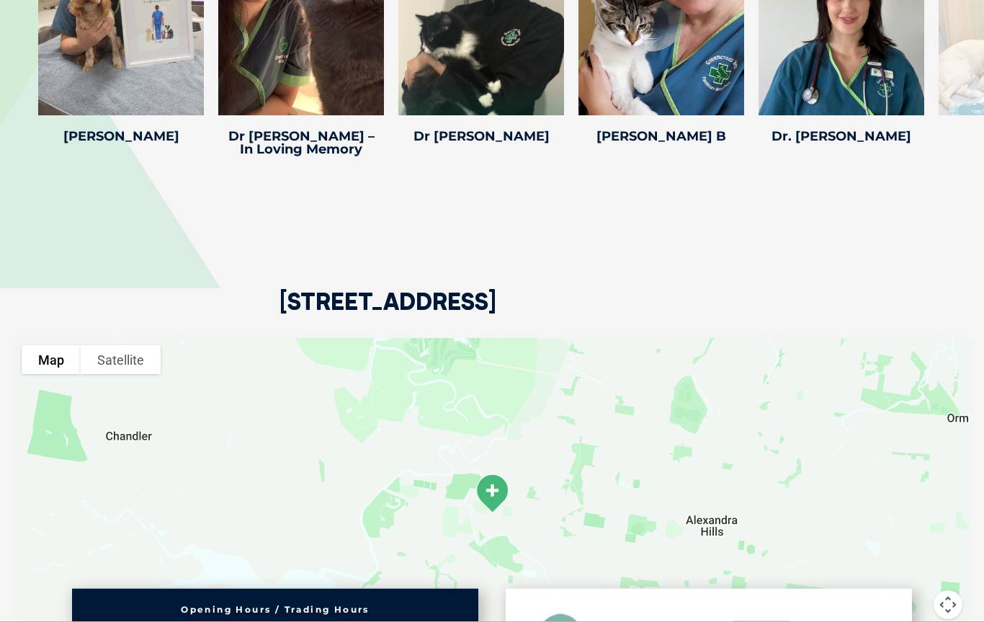
click at [901, 114] on icon at bounding box center [916, 106] width 48 height 48
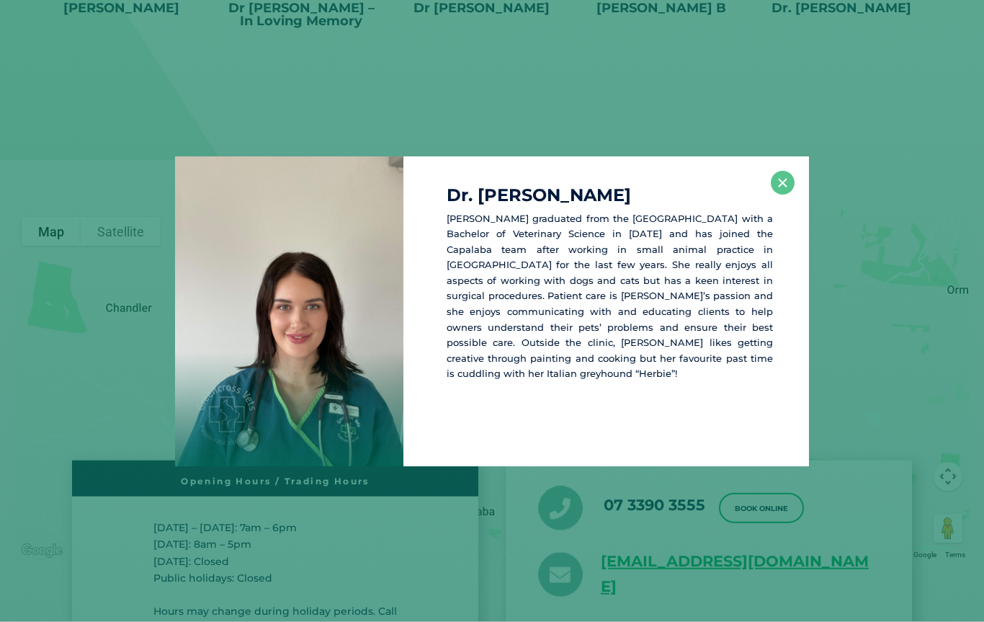
scroll to position [2747, 0]
click at [65, 190] on div "Dr. Anna M Anna graduated from the University of Queensland with a Bachelor of …" at bounding box center [492, 311] width 973 height 310
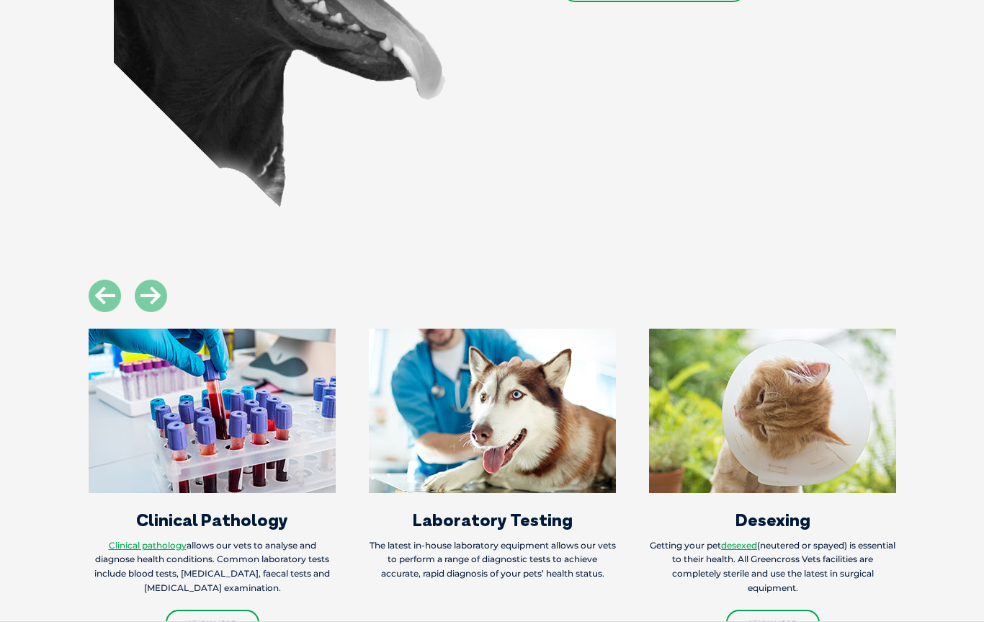
scroll to position [1583, 0]
